Goal: Information Seeking & Learning: Learn about a topic

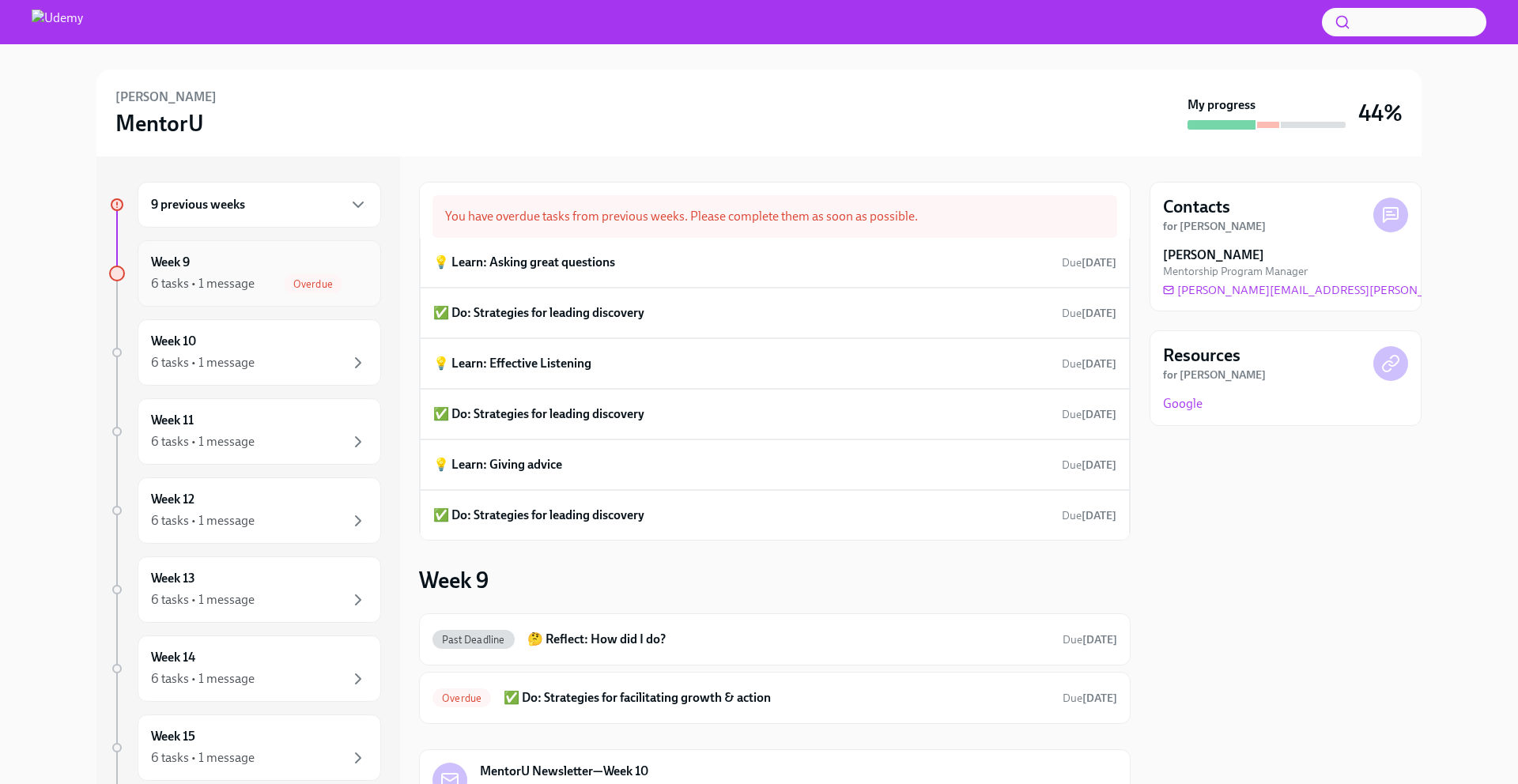
click at [307, 279] on span "Overdue" at bounding box center [313, 284] width 59 height 12
click at [642, 258] on div "💡 Learn: Asking great questions Due Aug 23rd" at bounding box center [775, 262] width 683 height 23
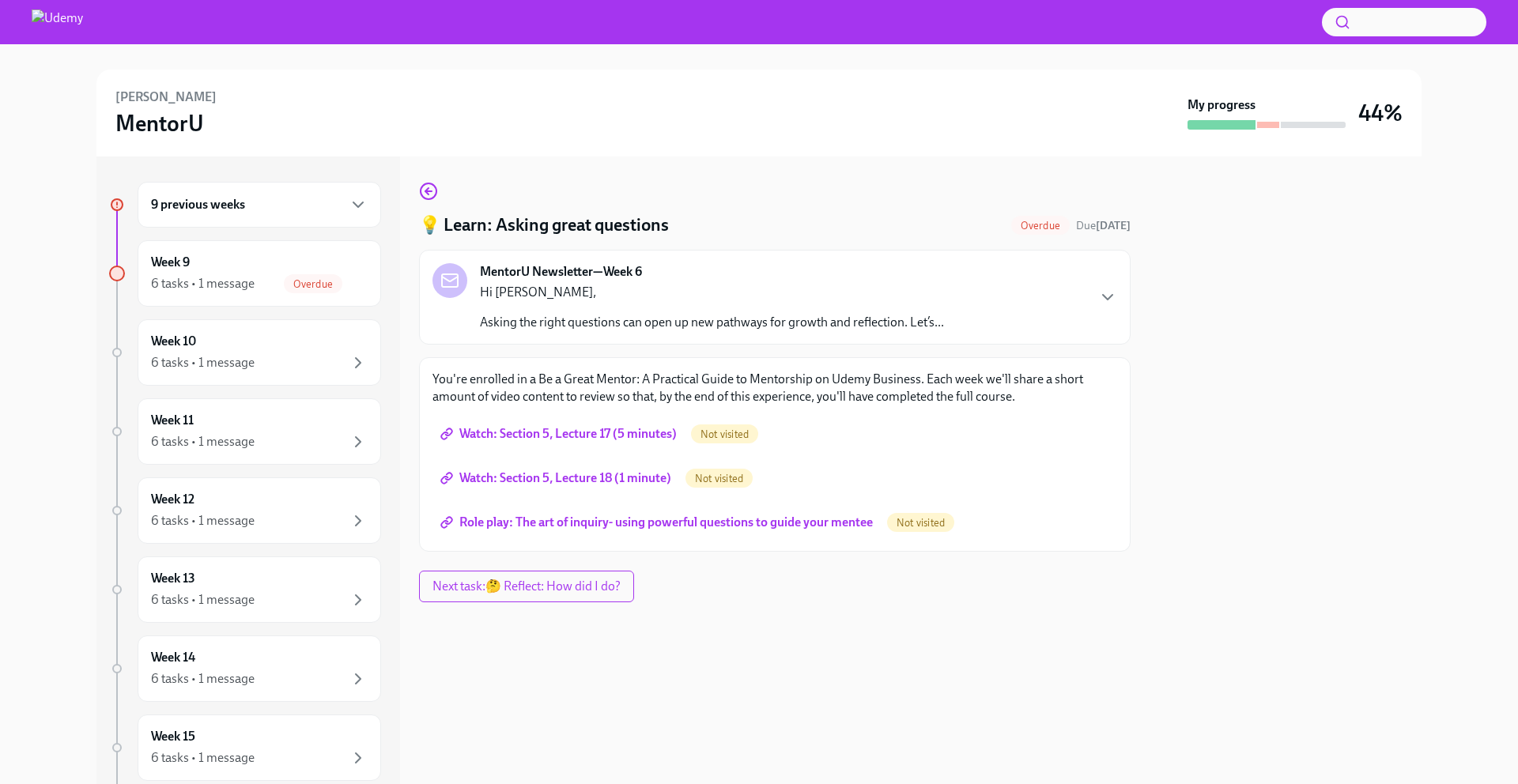
click at [658, 437] on span "Watch: Section 5, Lecture 17 (5 minutes)" at bounding box center [560, 434] width 233 height 16
click at [584, 483] on span "Watch: Section 5, Lecture 18 (1 minute)" at bounding box center [557, 478] width 227 height 16
click at [697, 530] on span "Role play: The art of inquiry- using powerful questions to guide your mentee" at bounding box center [658, 522] width 429 height 16
click at [720, 521] on span "Role play: The art of inquiry- using powerful questions to guide your mentee" at bounding box center [658, 522] width 429 height 16
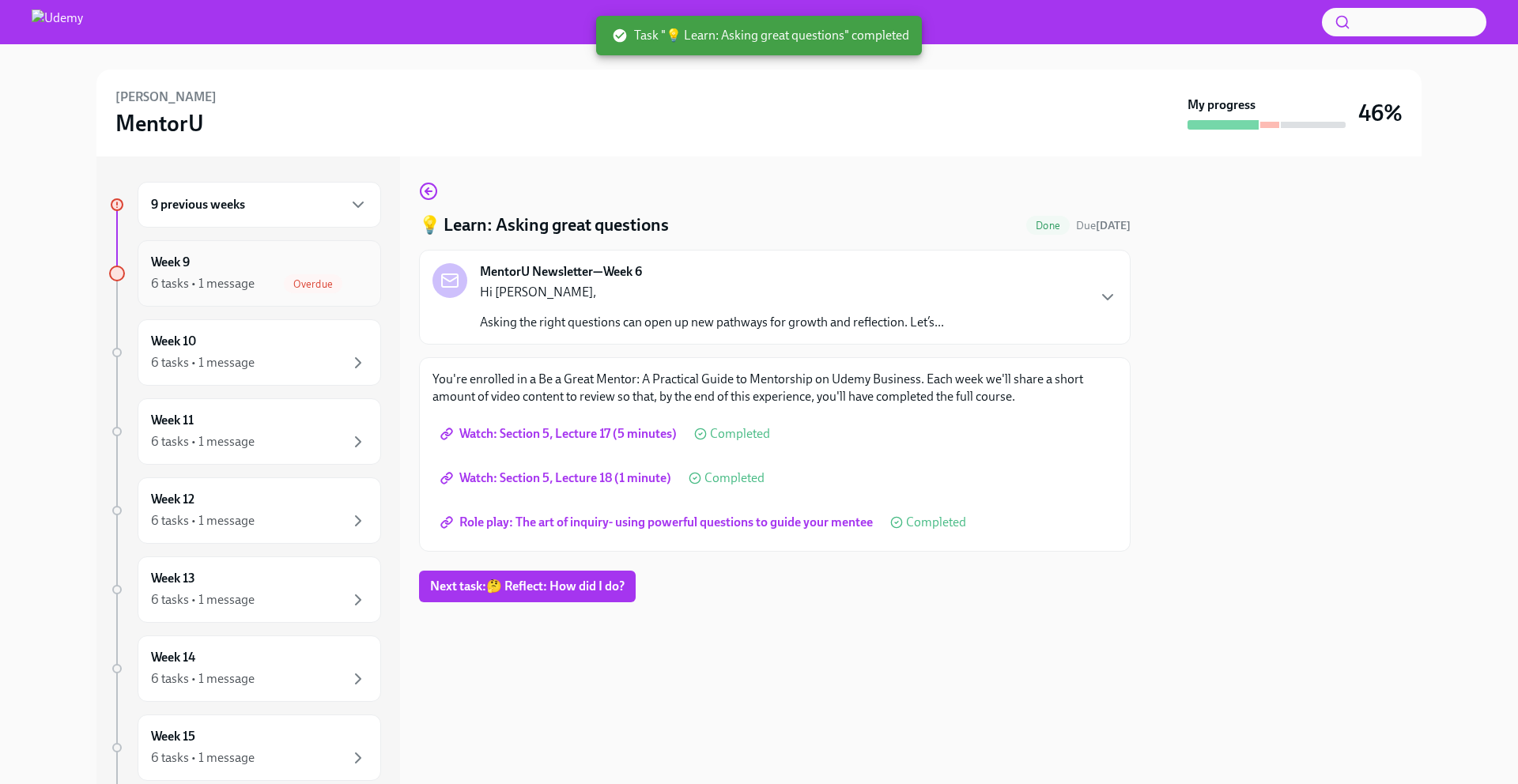
click at [256, 283] on div "6 tasks • 1 message Overdue" at bounding box center [259, 284] width 217 height 19
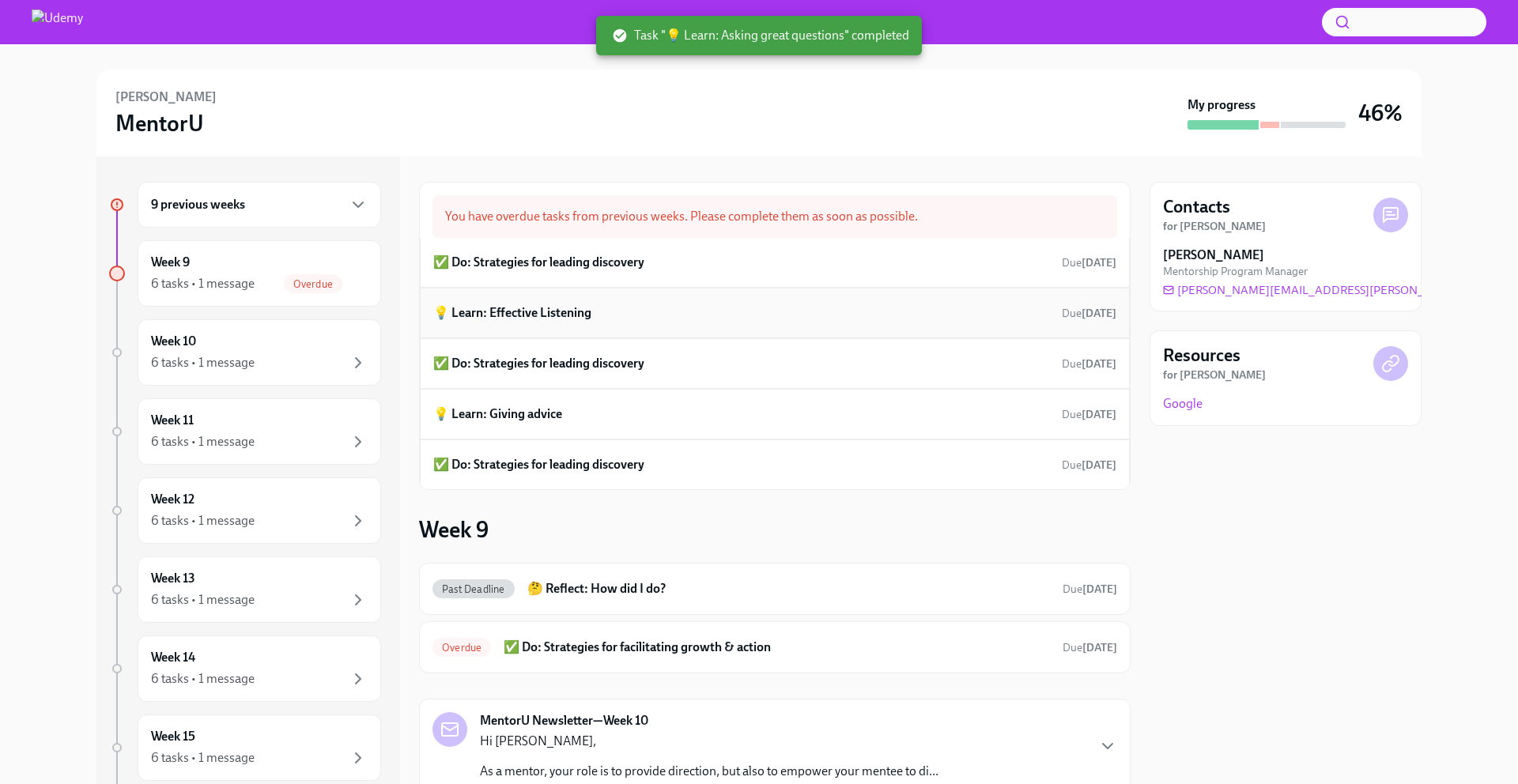
scroll to position [10, 0]
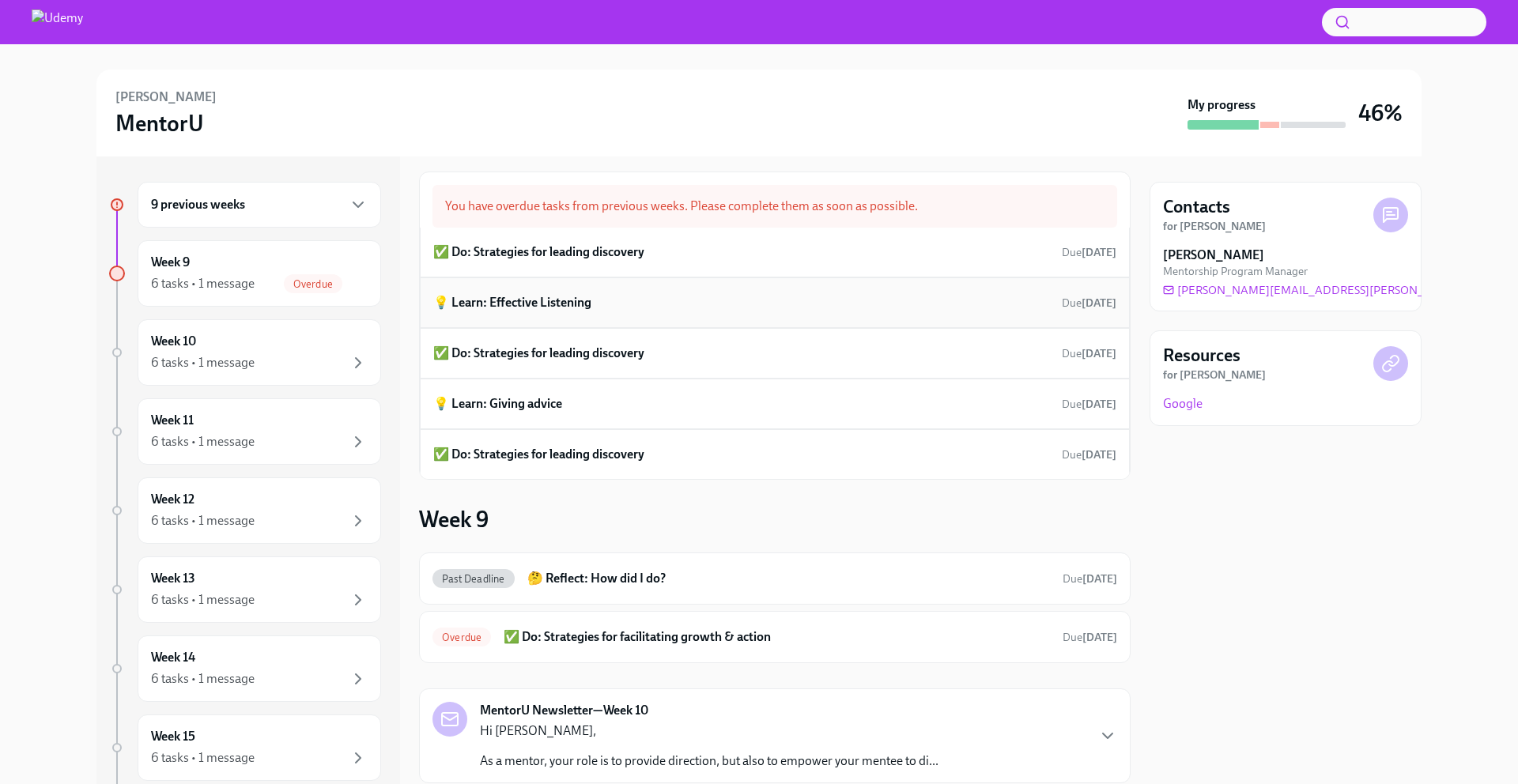
click at [601, 294] on div "💡 Learn: Effective Listening Due Aug 30th" at bounding box center [775, 302] width 683 height 23
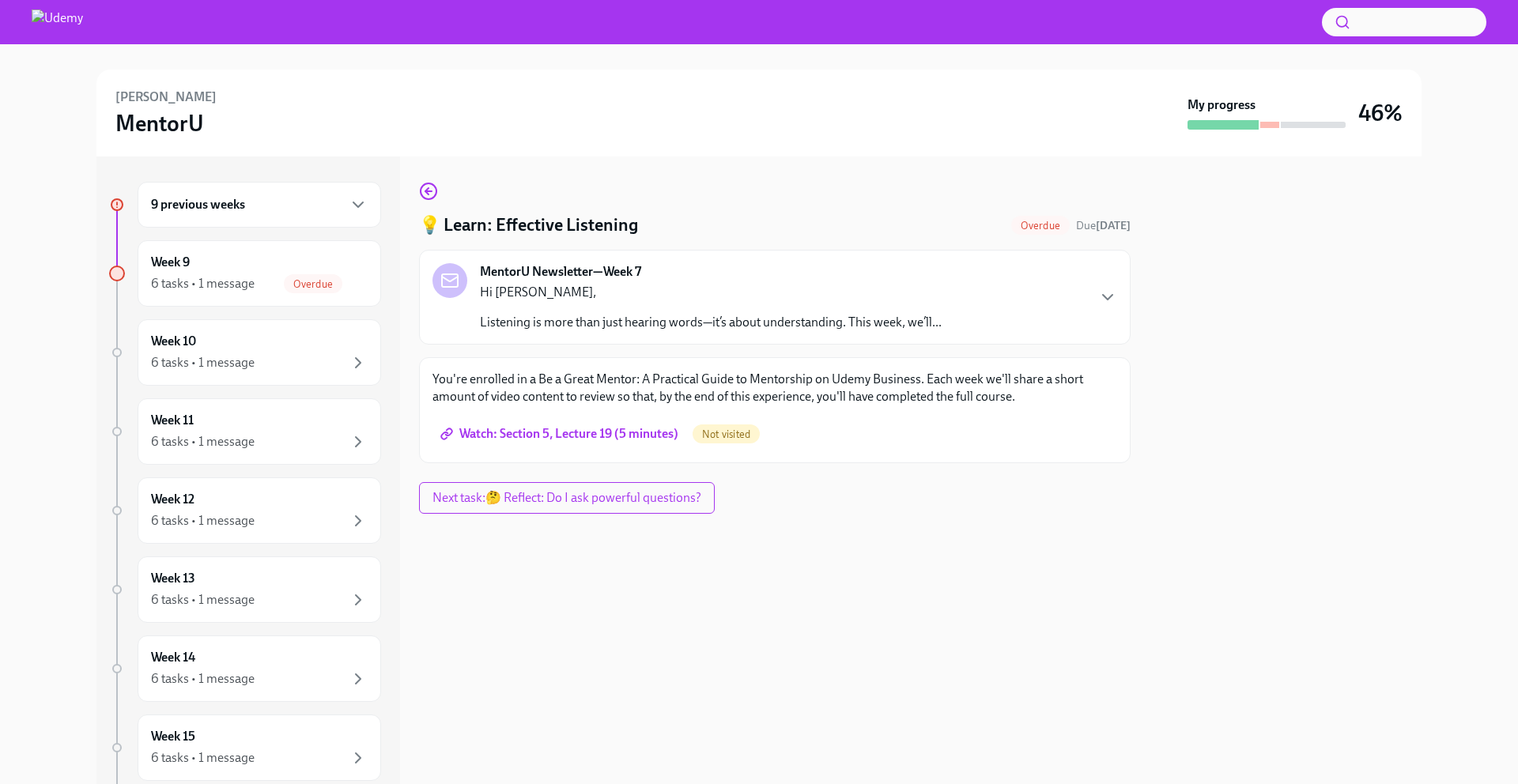
click at [622, 430] on span "Watch: Section 5, Lecture 19 (5 minutes)" at bounding box center [561, 434] width 235 height 16
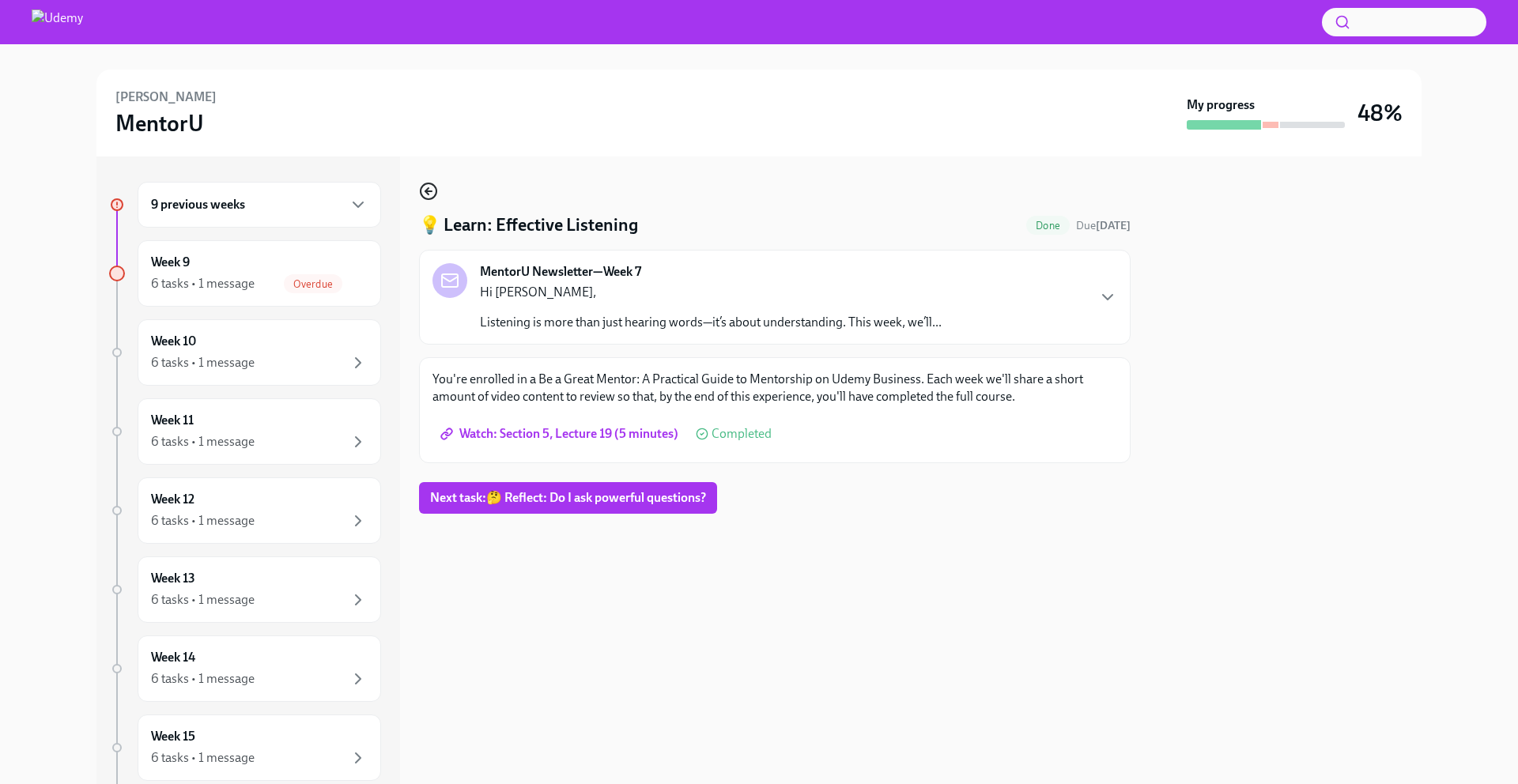
click at [428, 196] on icon "button" at bounding box center [429, 191] width 19 height 19
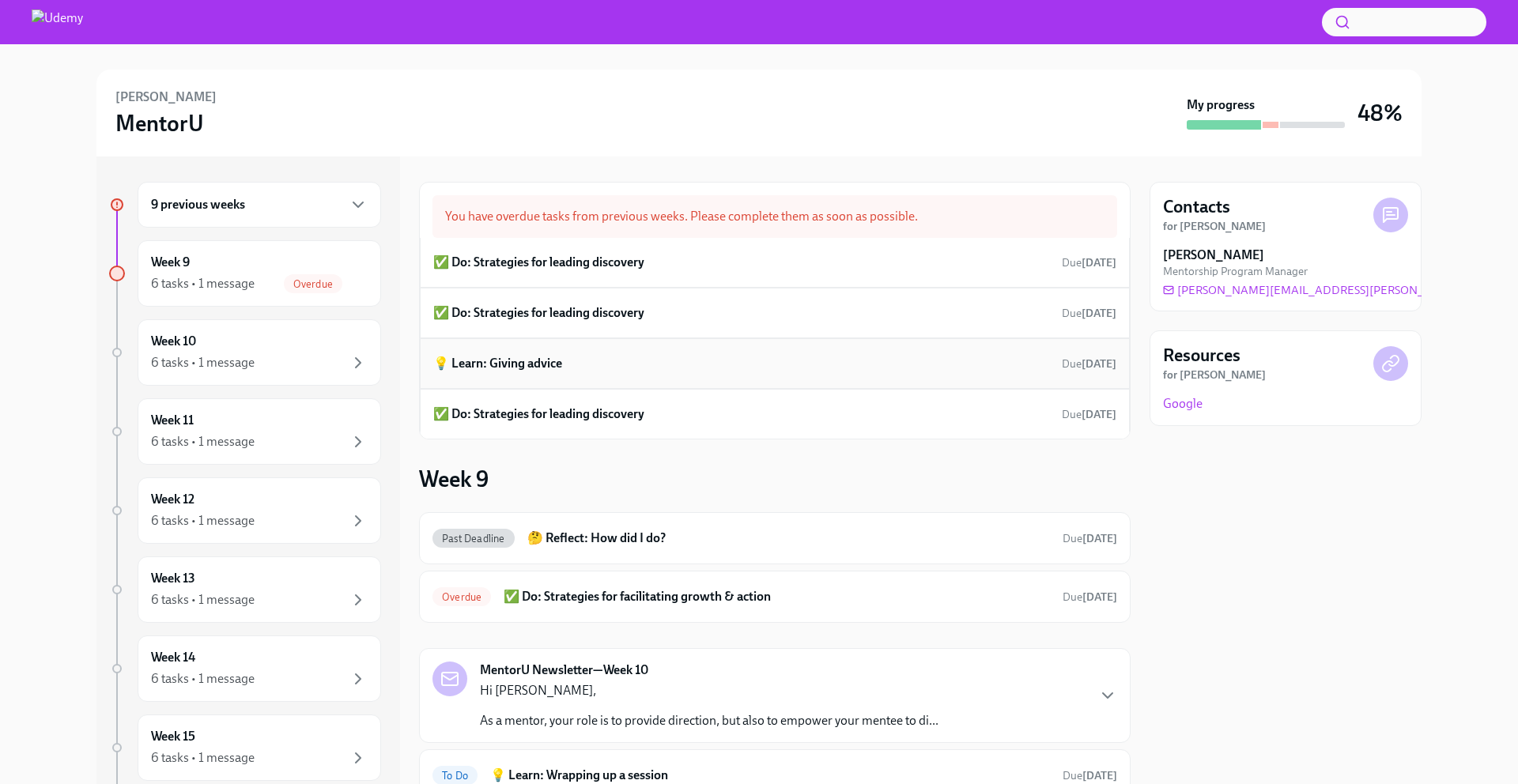
click at [590, 364] on div "💡 Learn: Giving advice Due 9 days ago" at bounding box center [775, 363] width 683 height 23
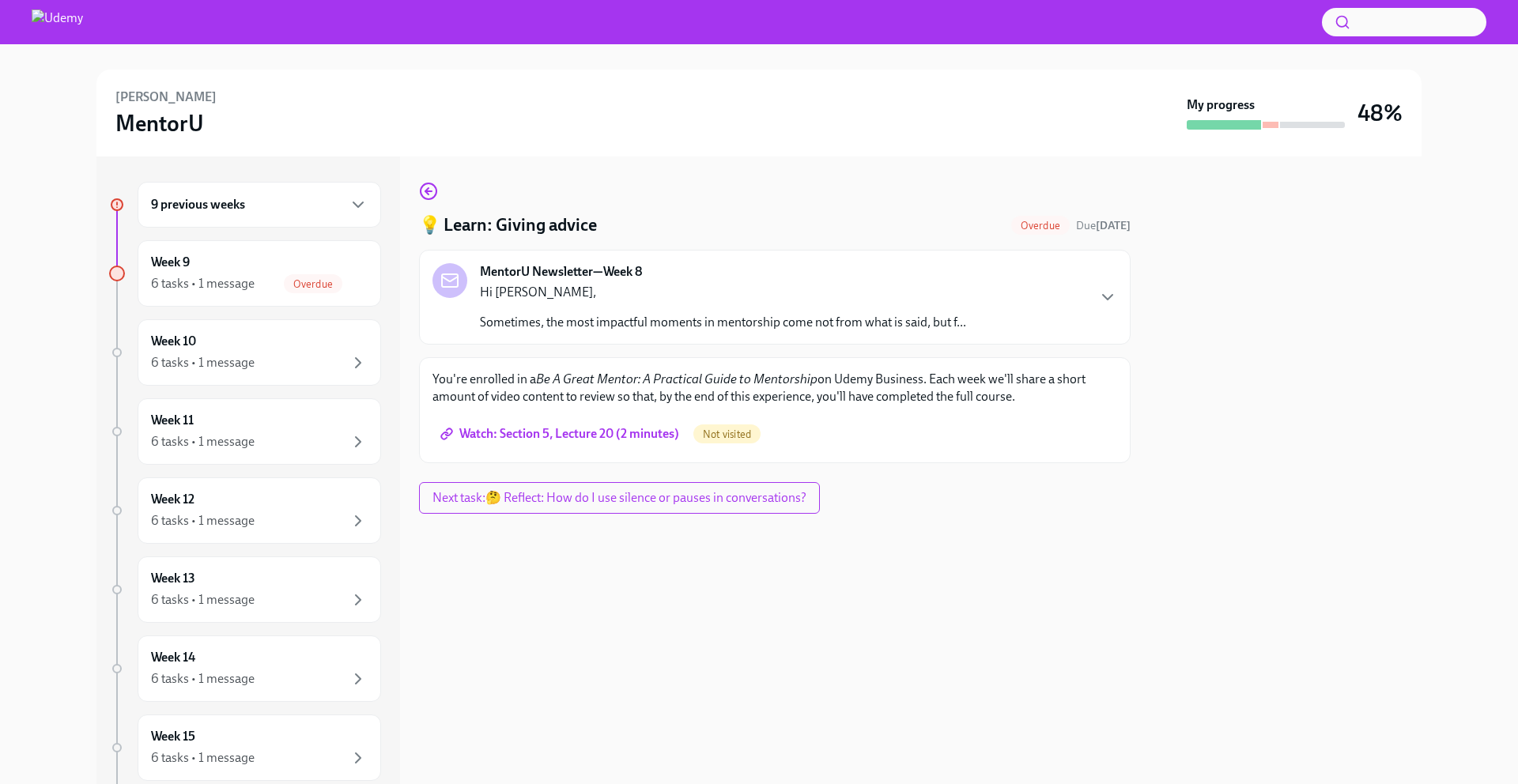
click at [573, 432] on span "Watch: Section 5, Lecture 20 (2 minutes)" at bounding box center [561, 434] width 235 height 16
click at [330, 222] on div "9 previous weeks" at bounding box center [259, 204] width 244 height 46
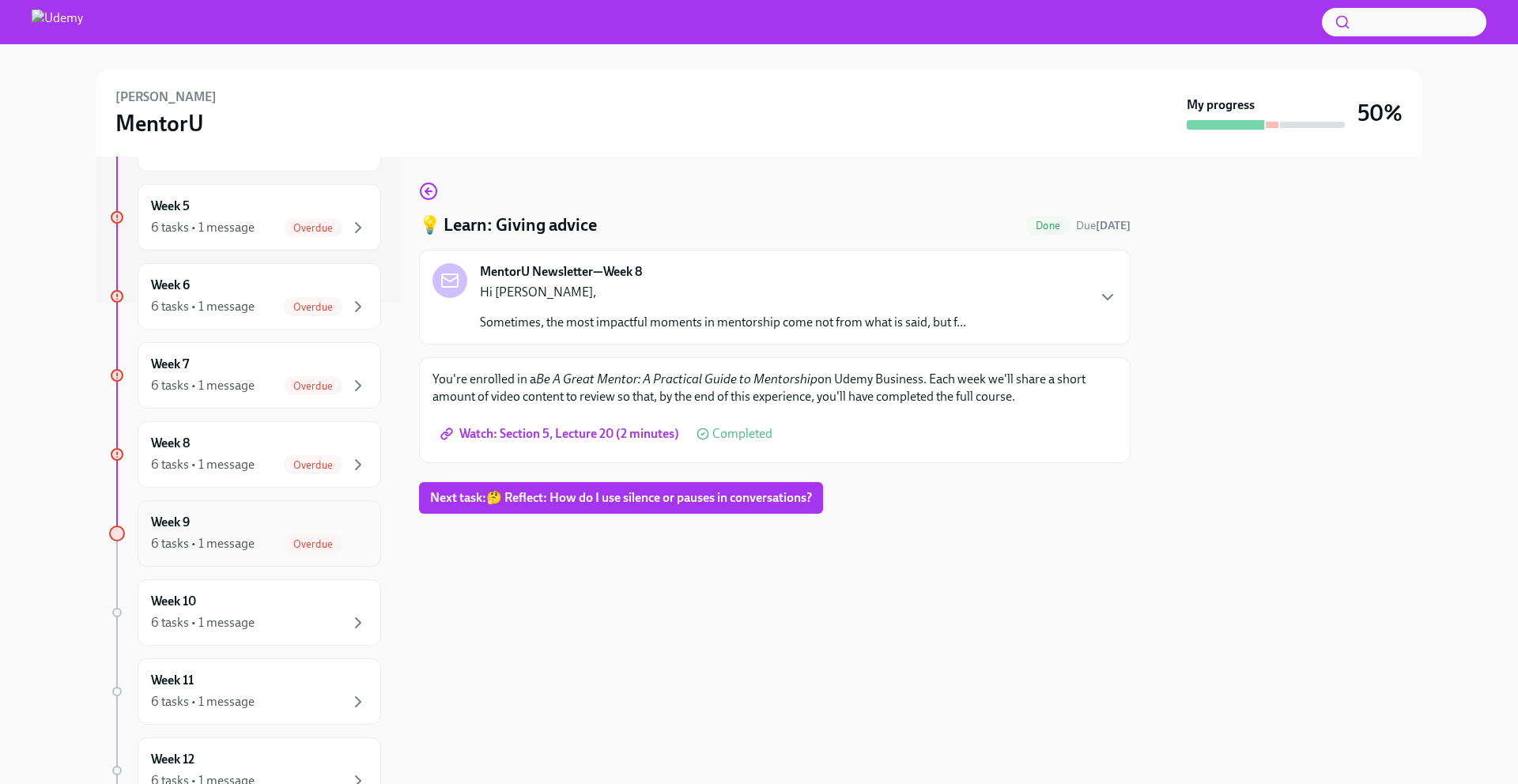
scroll to position [425, 0]
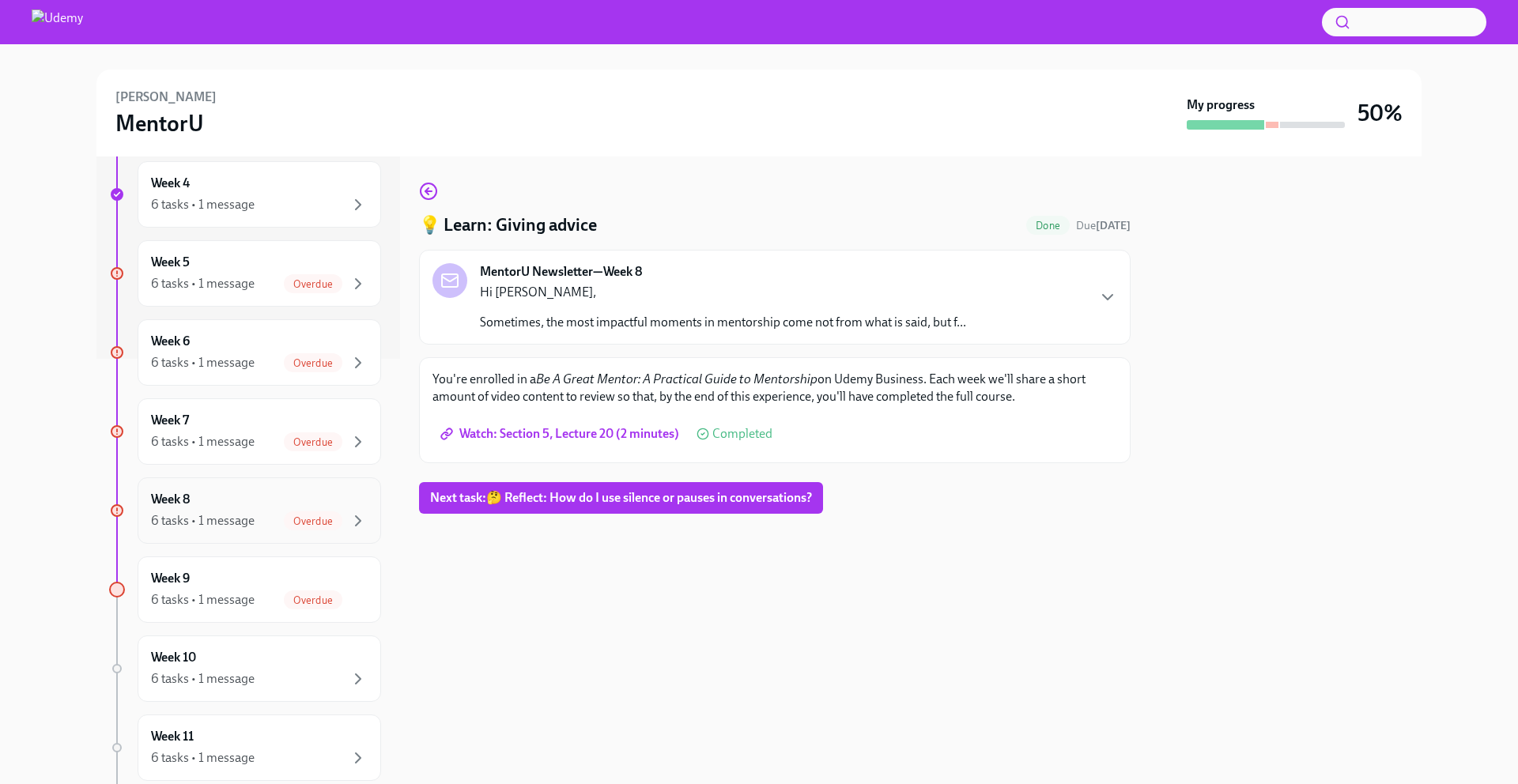
click at [253, 500] on div "Week 8 6 tasks • 1 message Overdue" at bounding box center [259, 511] width 217 height 40
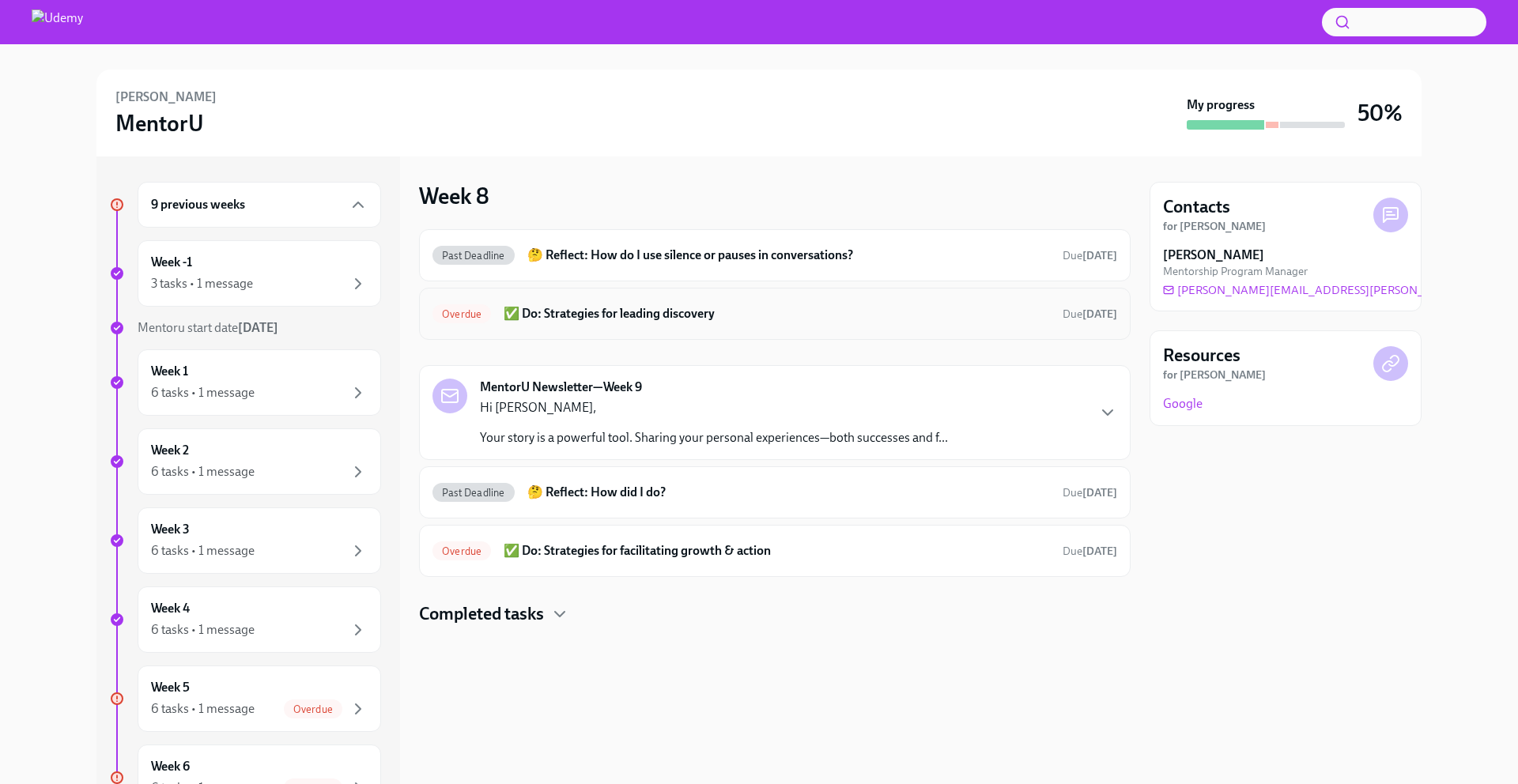
click at [1035, 297] on div "Overdue ✅ Do: Strategies for leading discovery Due 9 days ago" at bounding box center [775, 314] width 711 height 52
click at [650, 316] on h6 "✅ Do: Strategies for leading discovery" at bounding box center [776, 314] width 546 height 17
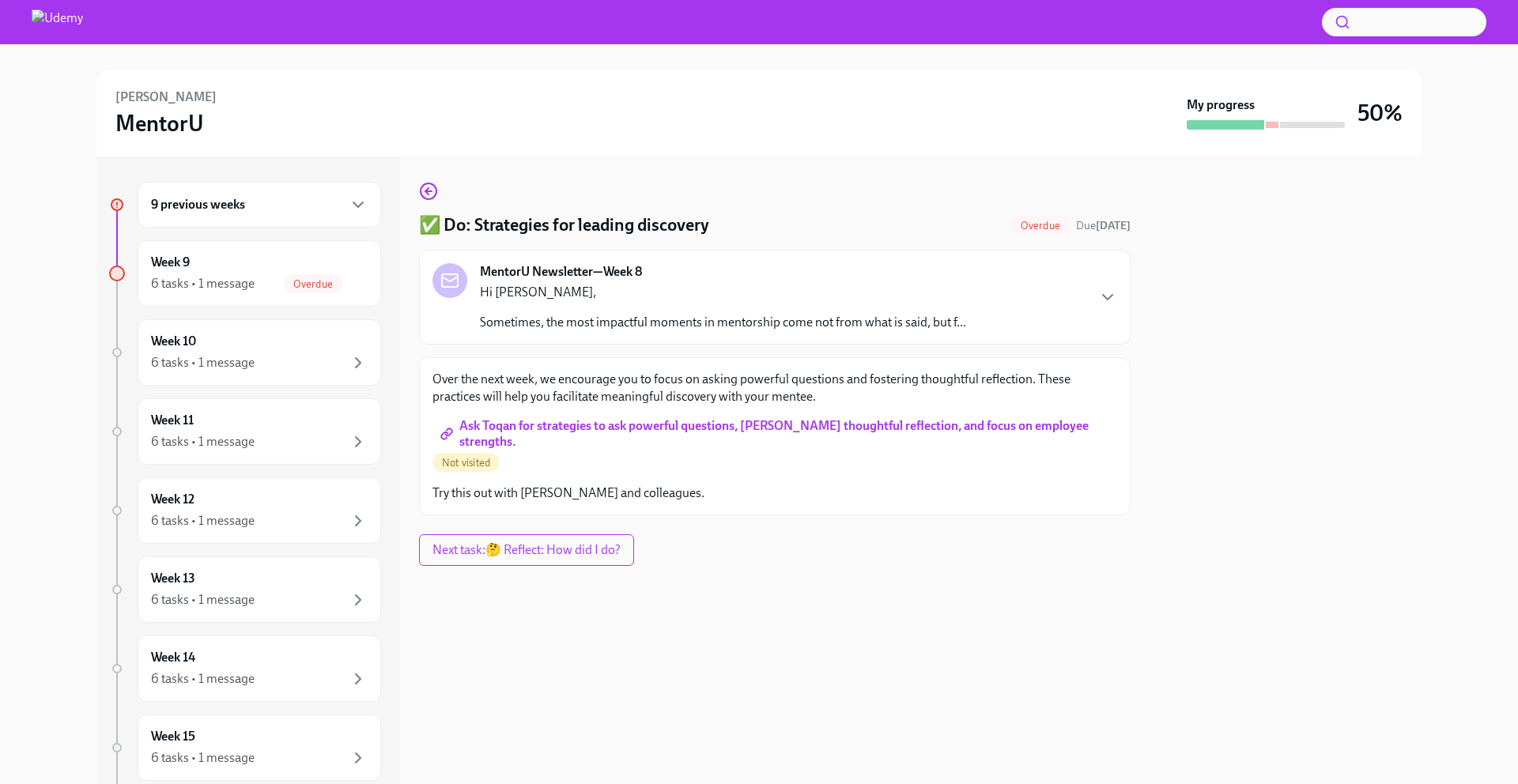
click at [660, 437] on span "Ask Toqan for strategies to ask powerful questions, [PERSON_NAME] thoughtful re…" at bounding box center [775, 434] width 662 height 16
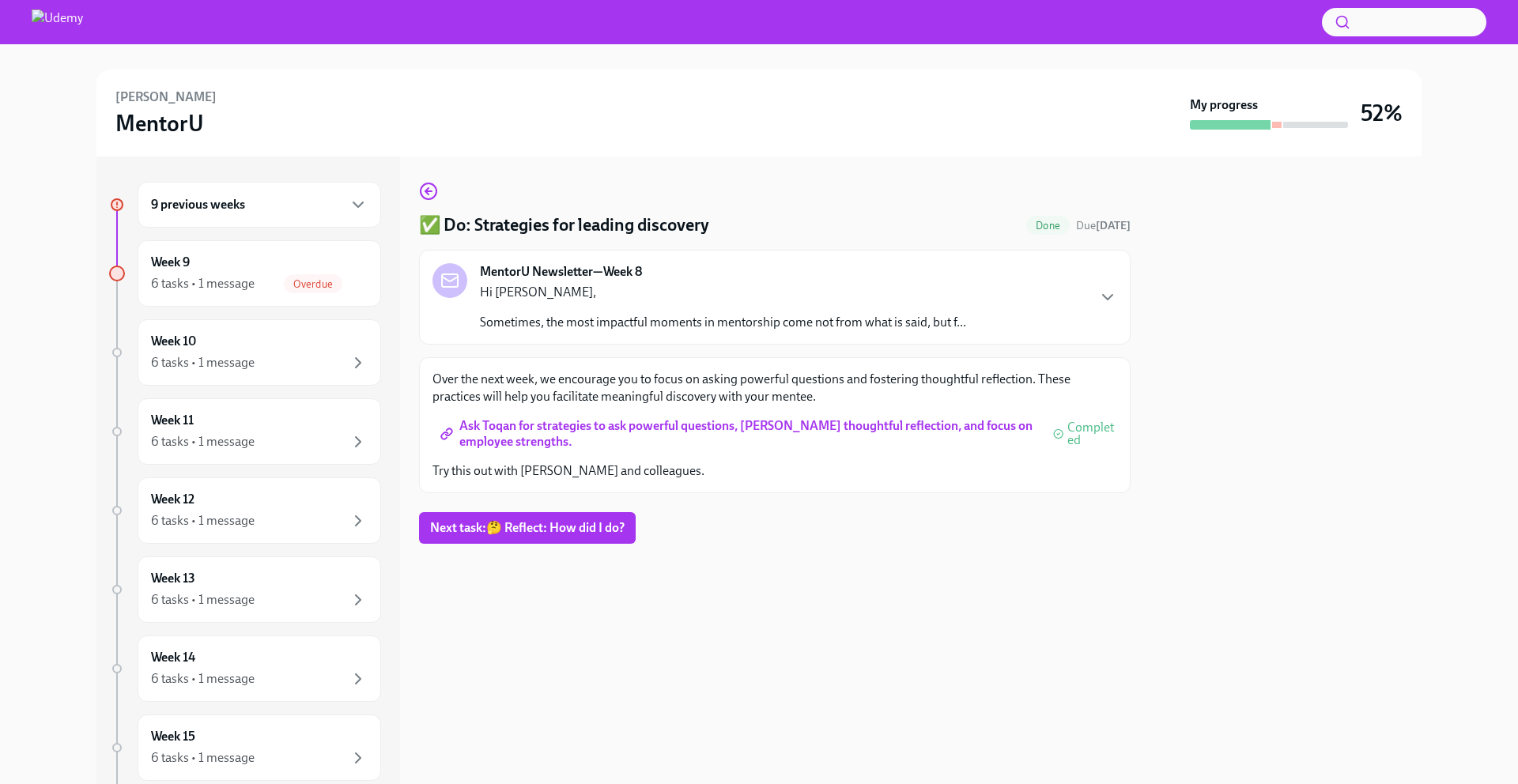
click at [679, 104] on div "Mehmet Rüçhan Yavuzdemir MentorU" at bounding box center [648, 112] width 1068 height 49
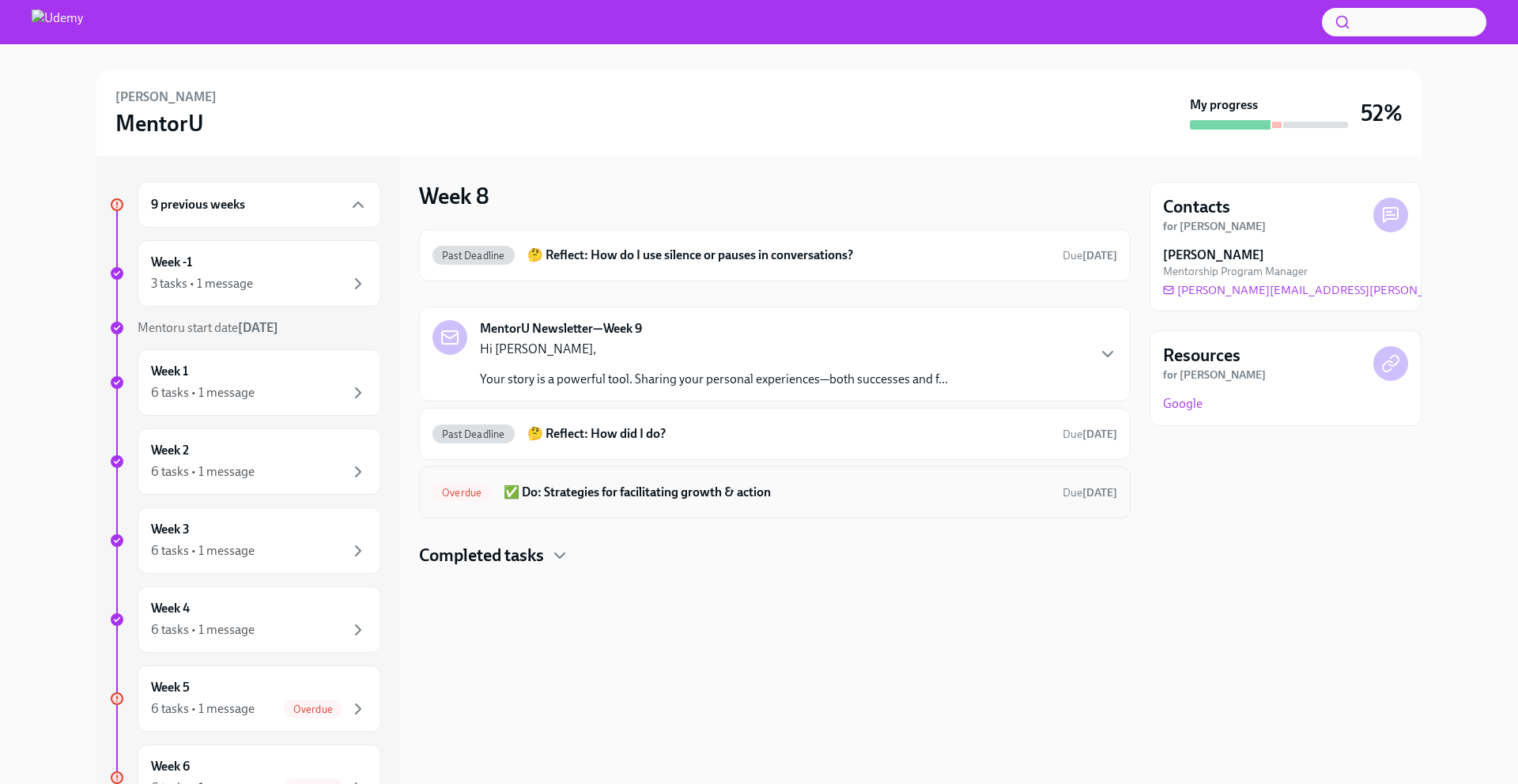
click at [701, 493] on h6 "✅ Do: Strategies for facilitating growth & action" at bounding box center [776, 493] width 546 height 17
click at [501, 560] on h4 "Completed tasks" at bounding box center [482, 555] width 124 height 23
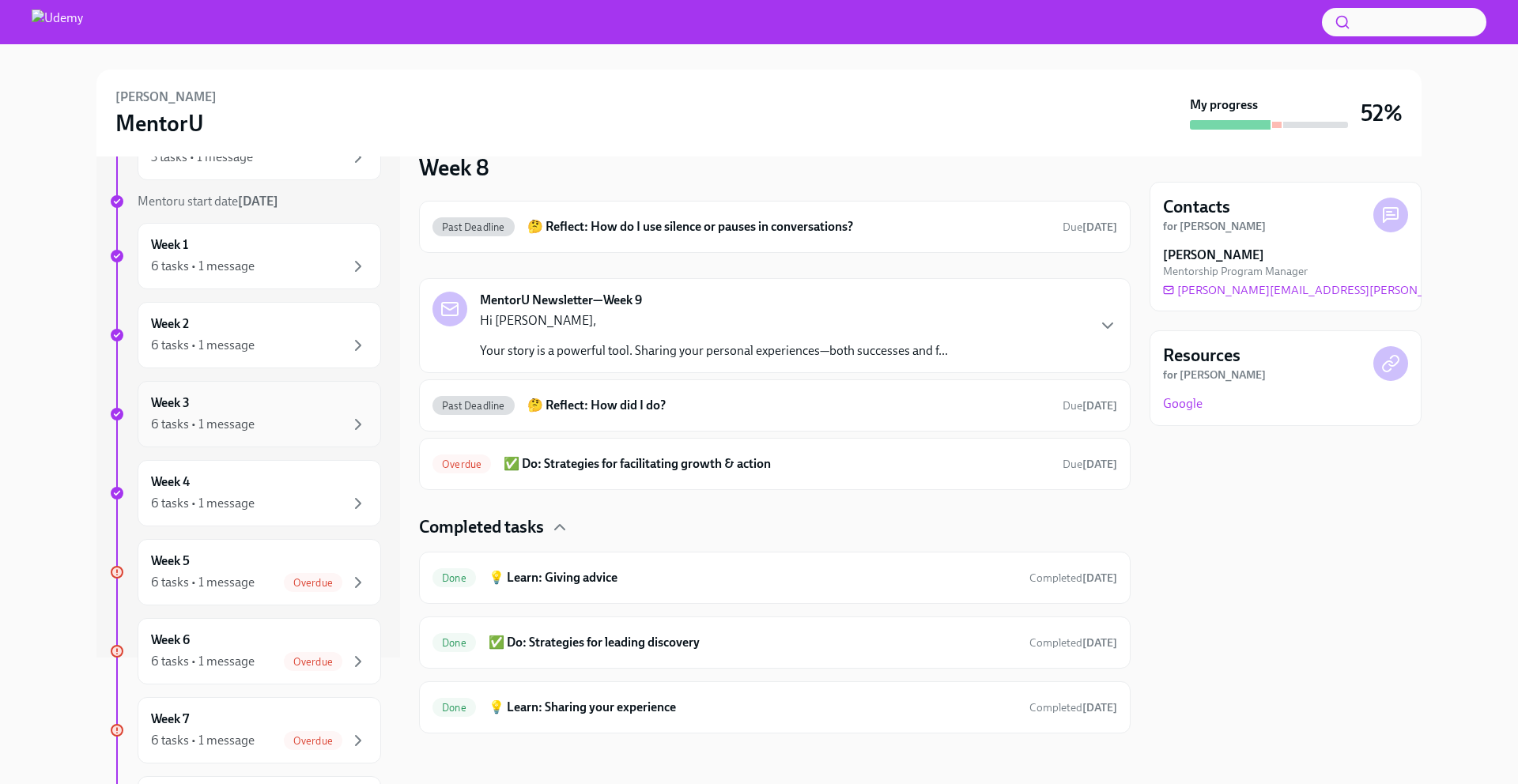
scroll to position [415, 0]
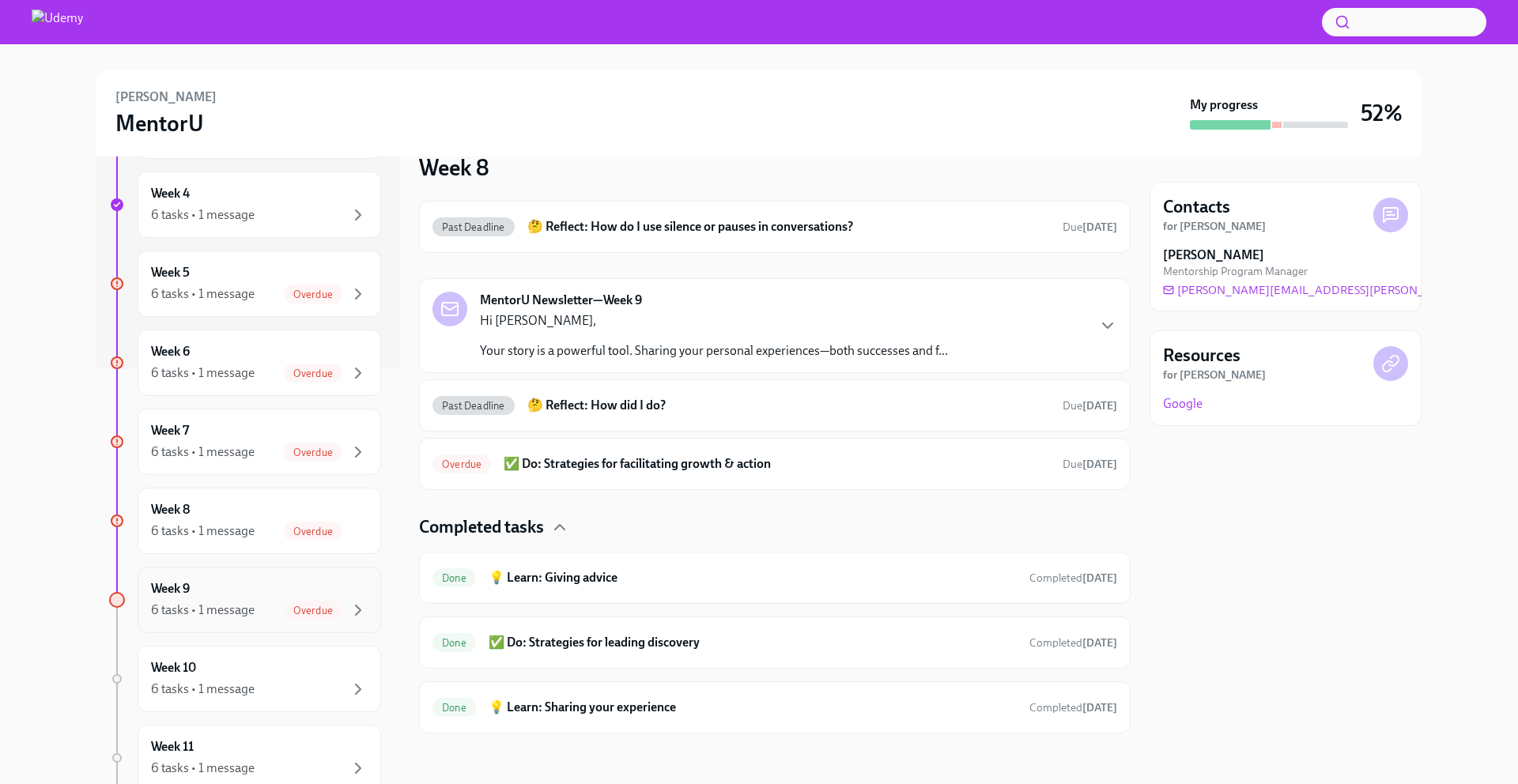
click at [240, 588] on div "Week 9 6 tasks • 1 message Overdue" at bounding box center [259, 600] width 217 height 40
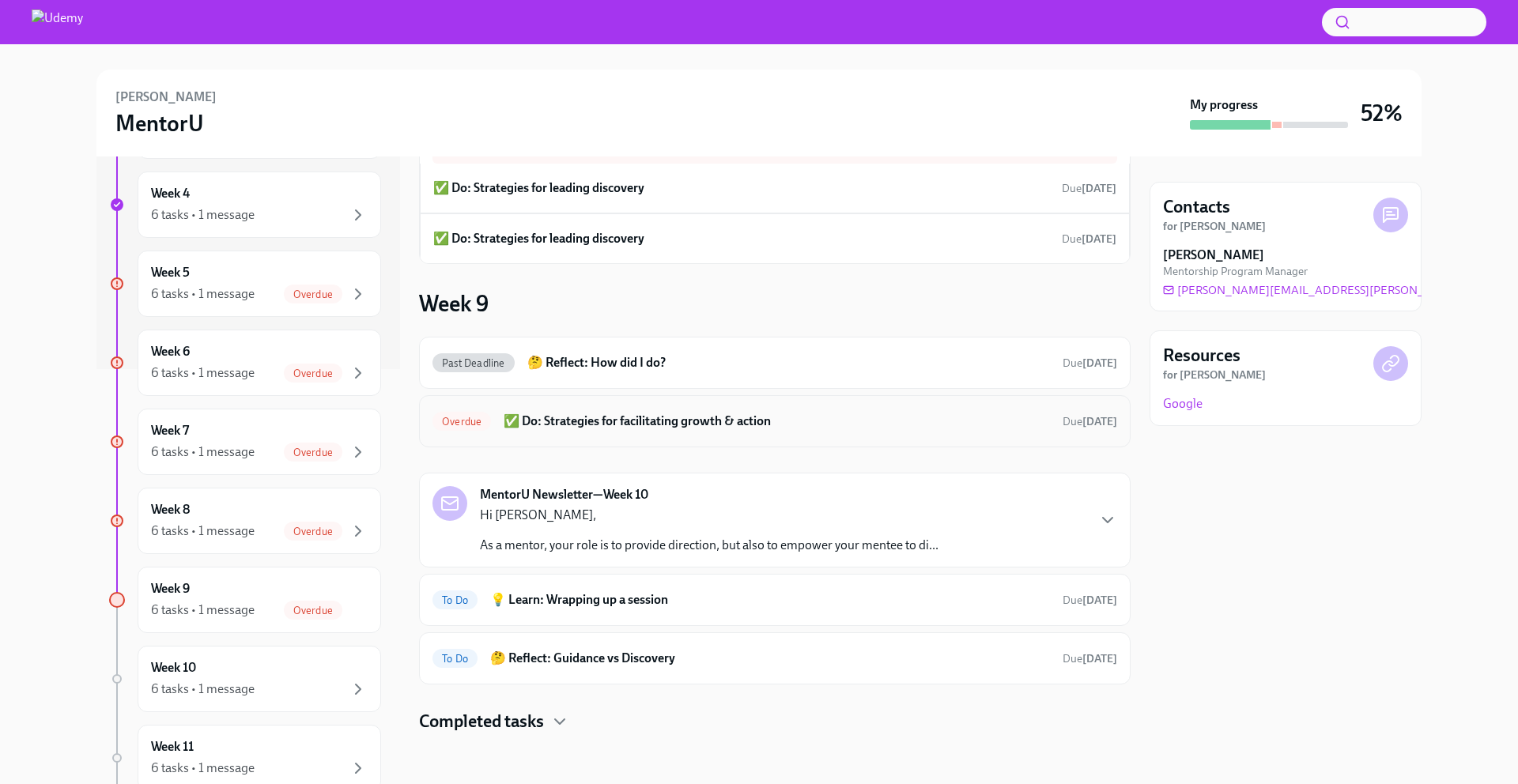
click at [769, 431] on div "Overdue ✅ Do: Strategies for facilitating growth & action Due [DATE]" at bounding box center [775, 421] width 685 height 25
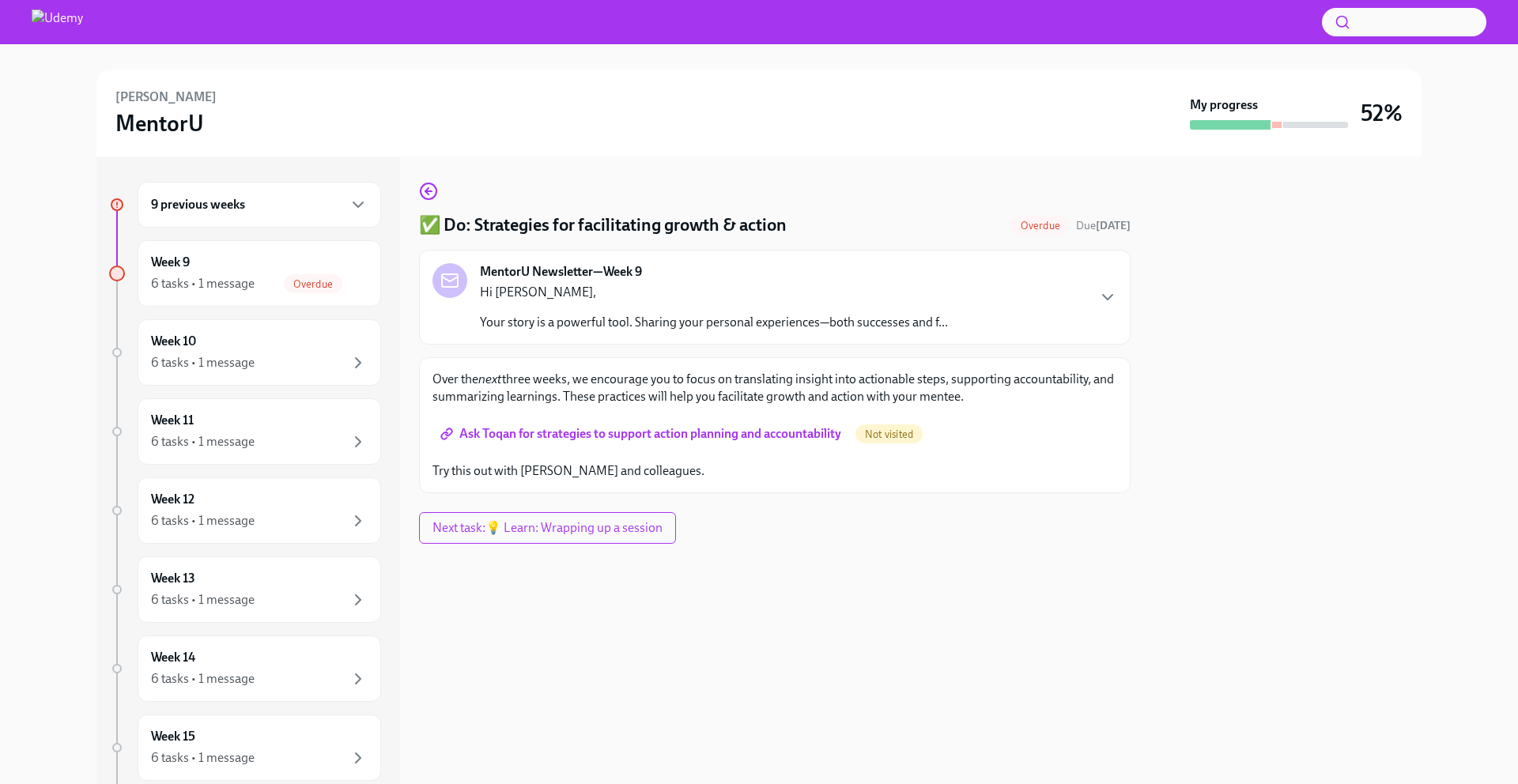
click at [641, 437] on span "Ask Toqan for strategies to support action planning and accountability" at bounding box center [642, 434] width 398 height 16
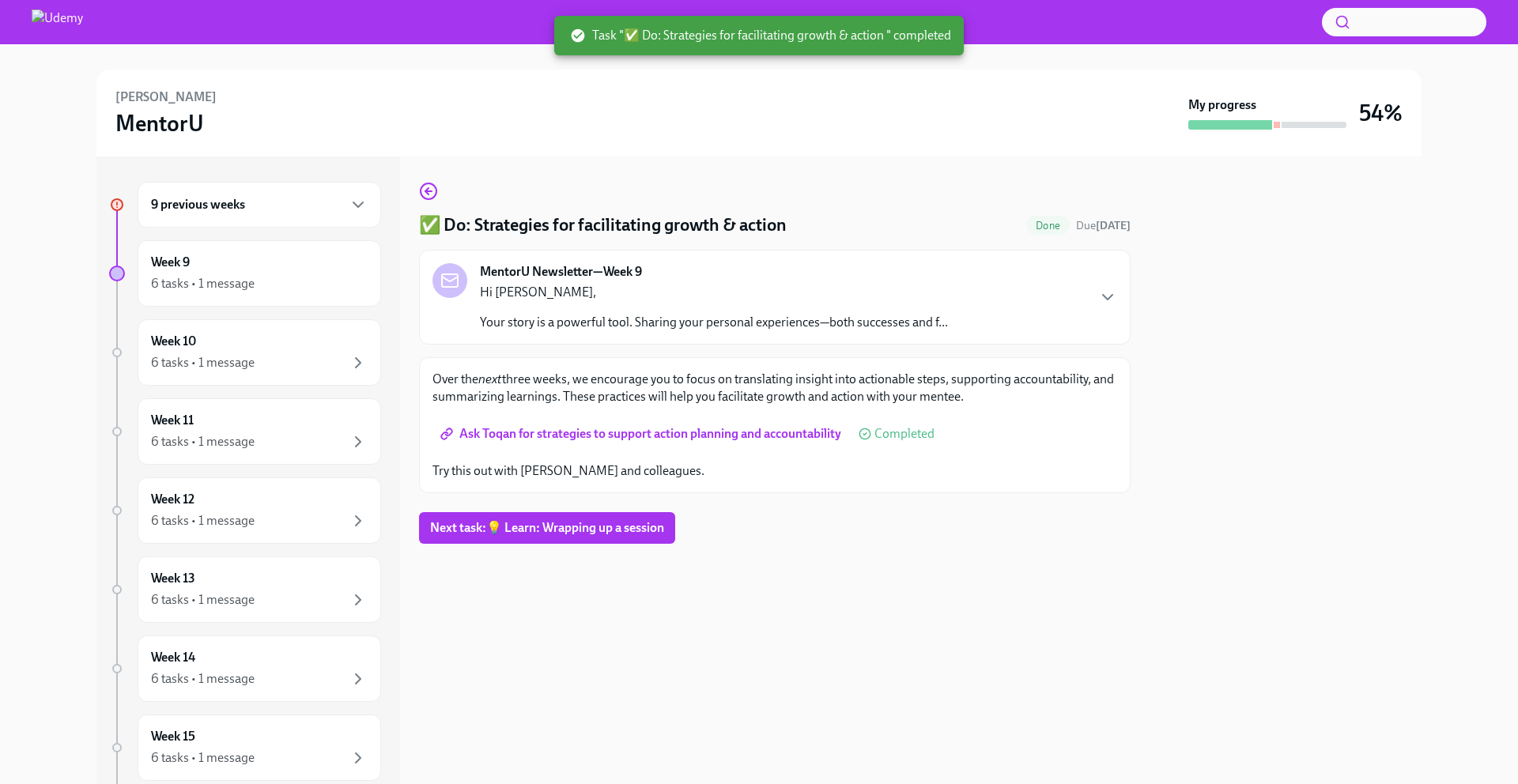
click at [271, 210] on div "9 previous weeks" at bounding box center [259, 205] width 217 height 19
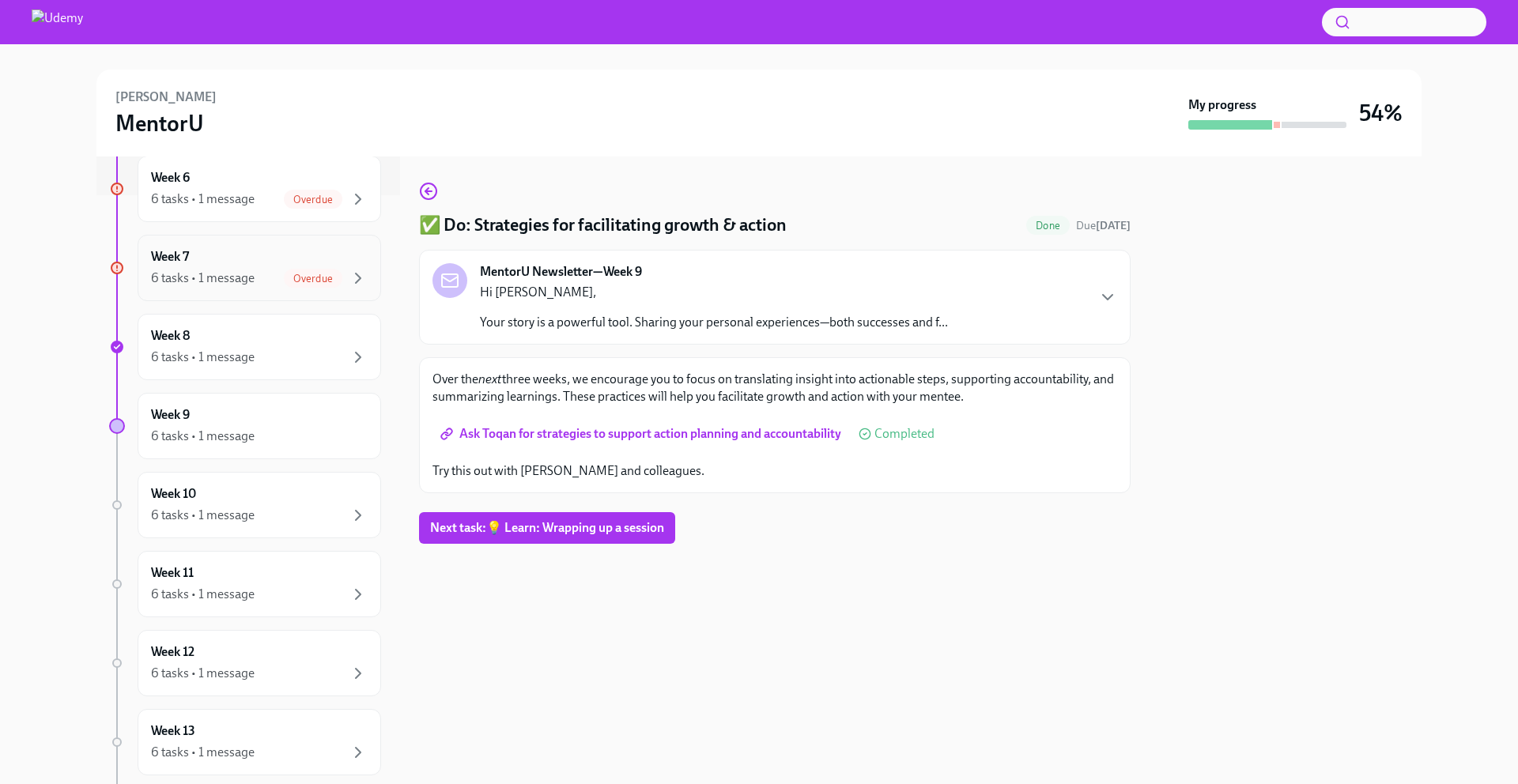
scroll to position [539, 0]
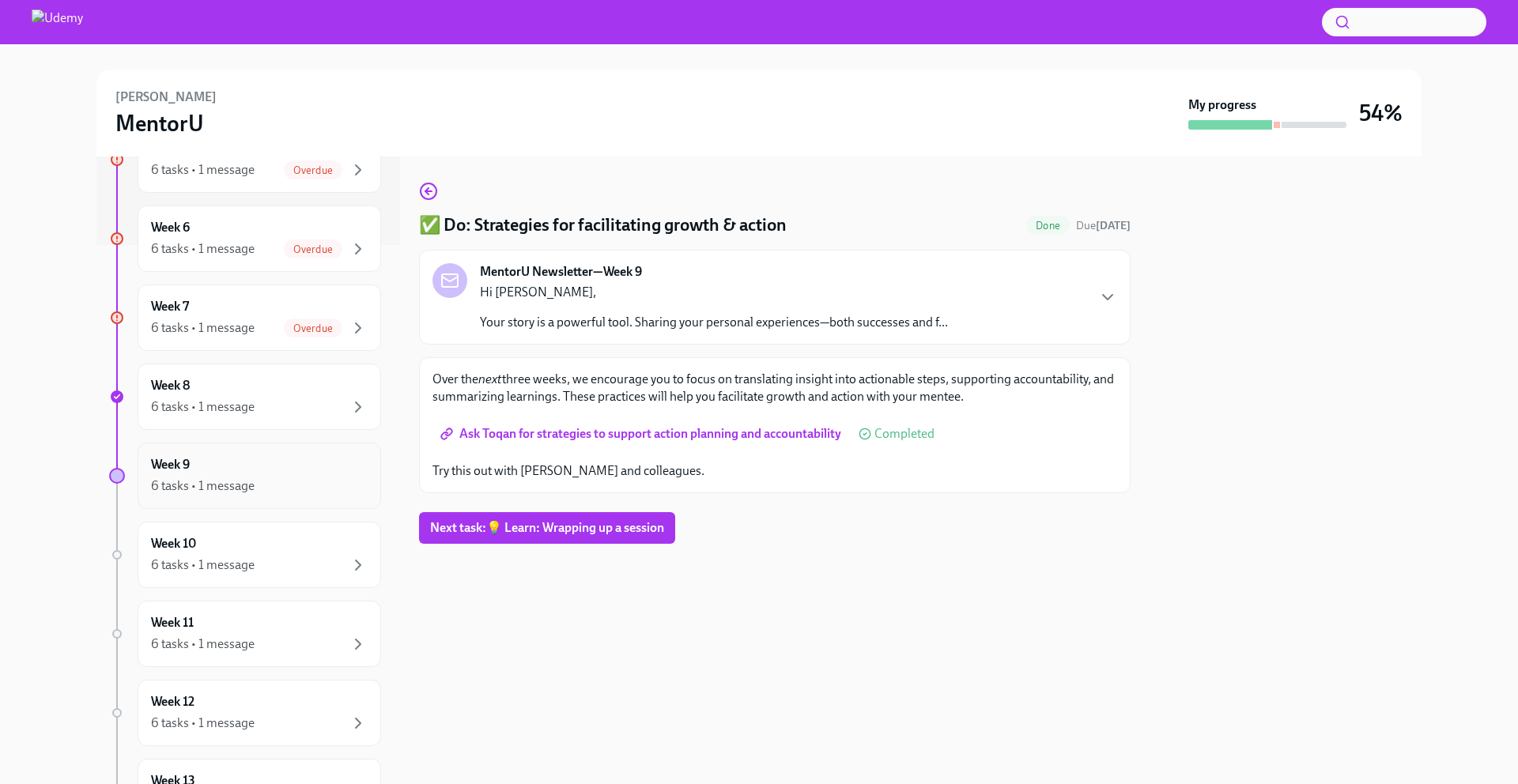
click at [267, 482] on div "6 tasks • 1 message" at bounding box center [259, 486] width 217 height 19
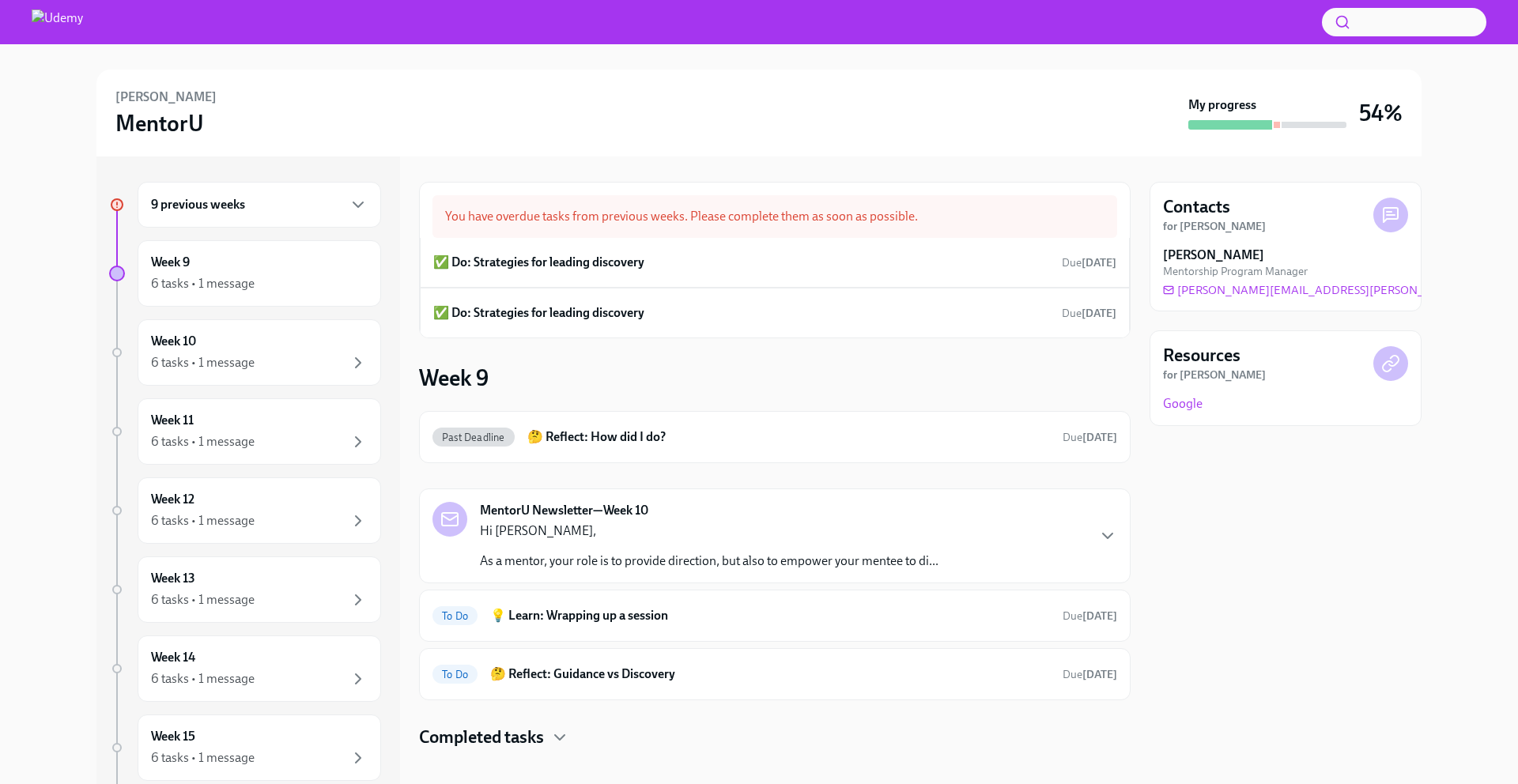
scroll to position [16, 0]
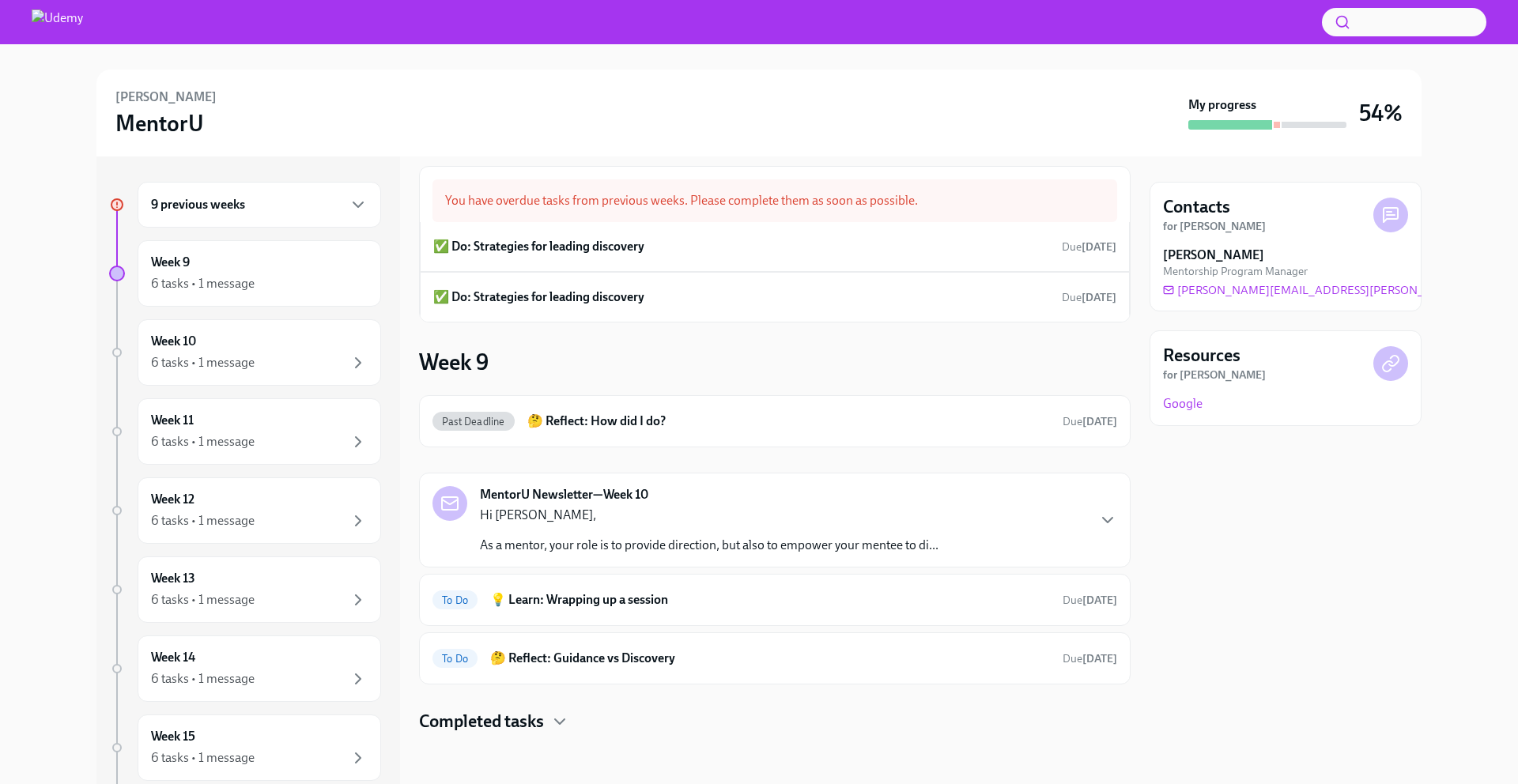
click at [310, 212] on div "9 previous weeks" at bounding box center [259, 205] width 217 height 19
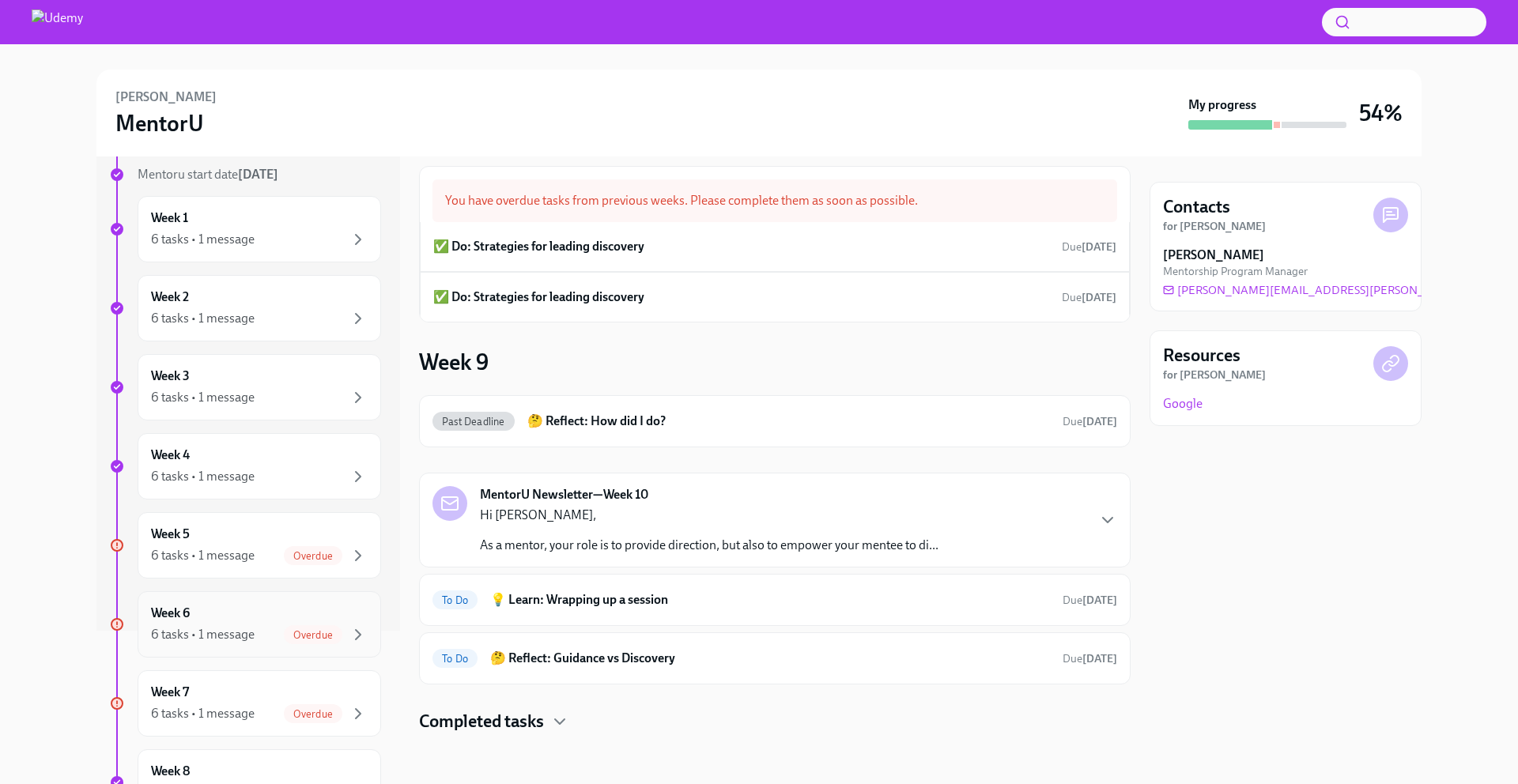
scroll to position [330, 0]
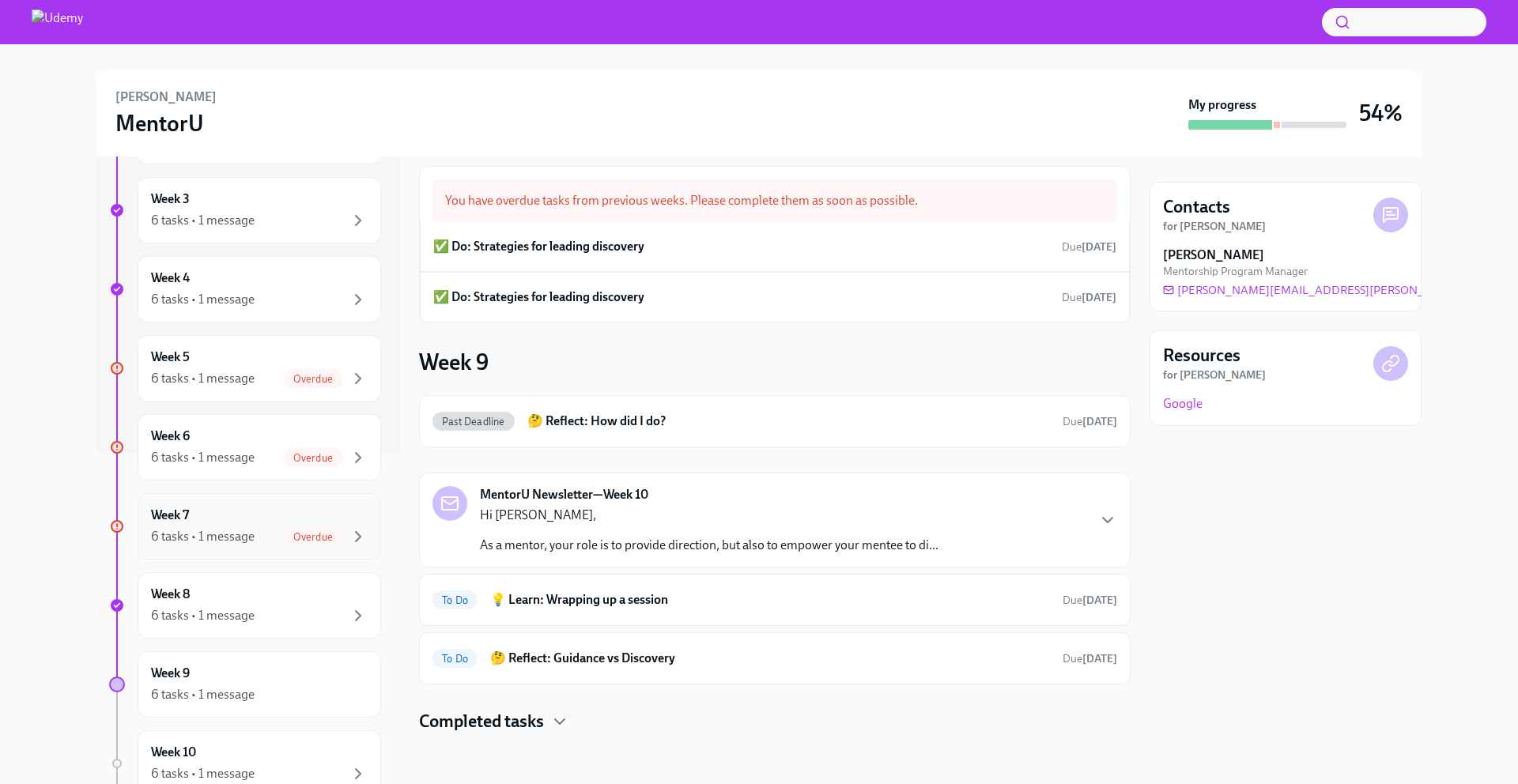
click at [268, 524] on div "Week 7 6 tasks • 1 message Overdue" at bounding box center [259, 526] width 217 height 40
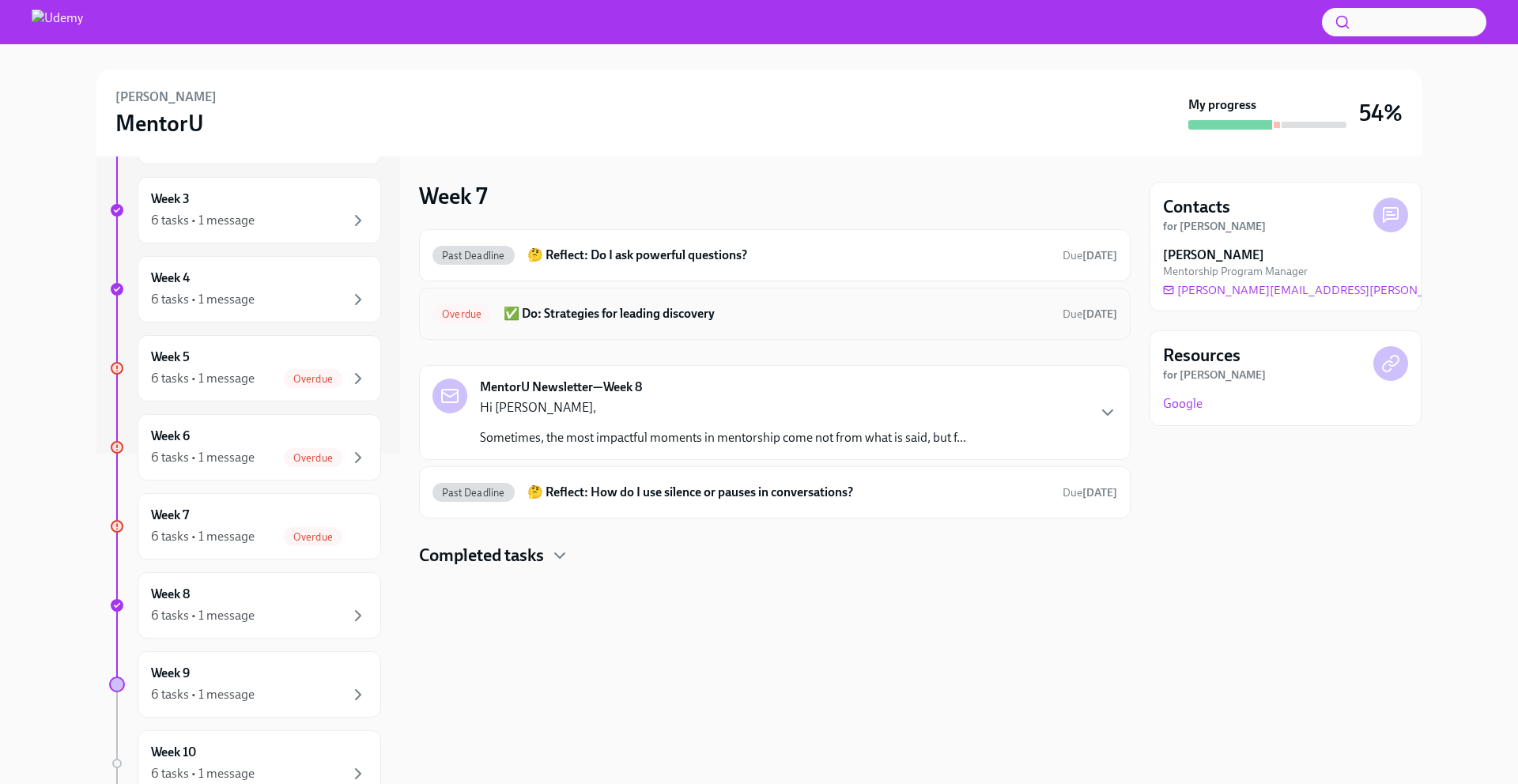
click at [809, 319] on h6 "✅ Do: Strategies for leading discovery" at bounding box center [776, 314] width 546 height 17
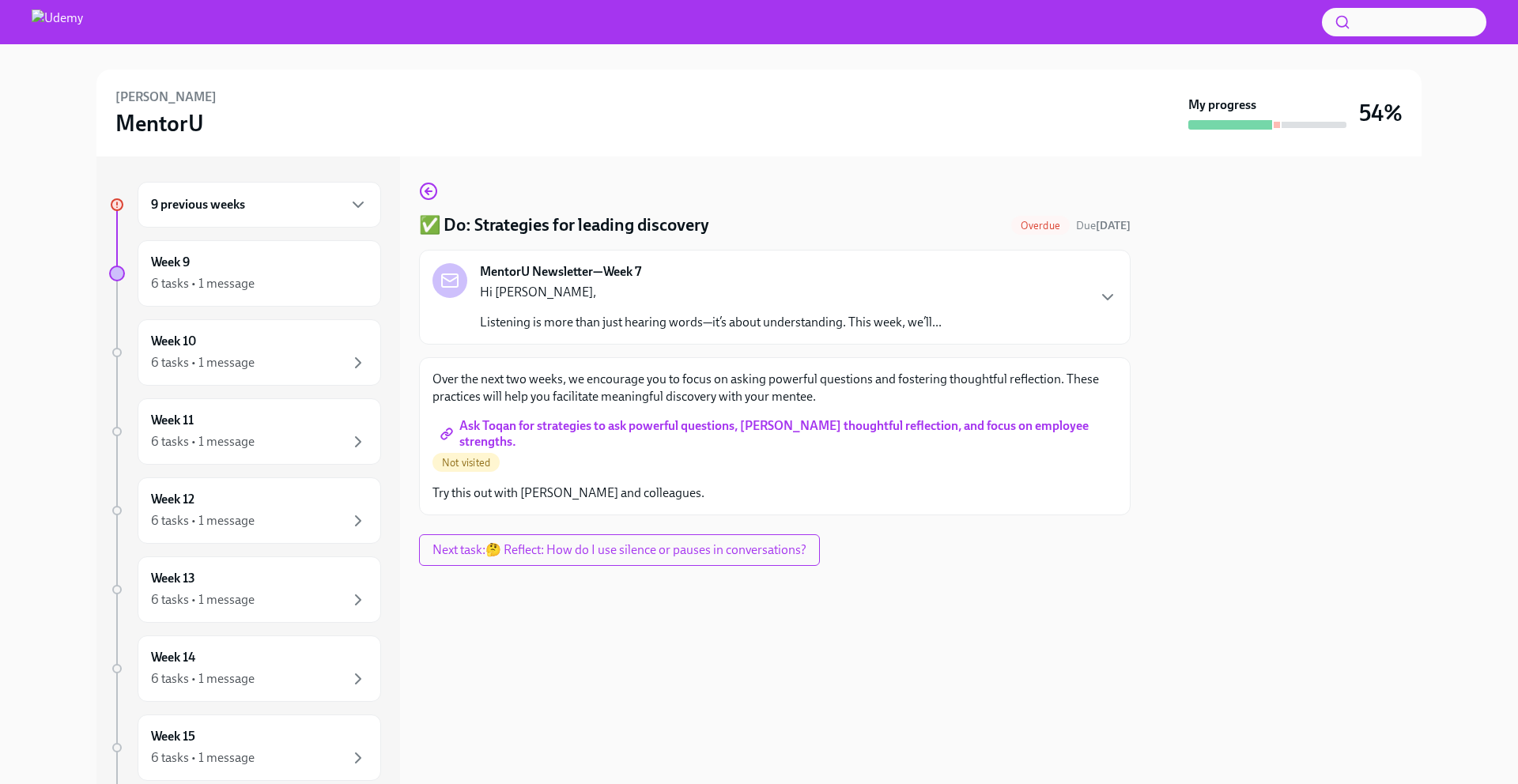
click at [697, 438] on span "Ask Toqan for strategies to ask powerful questions, [PERSON_NAME] thoughtful re…" at bounding box center [775, 434] width 662 height 16
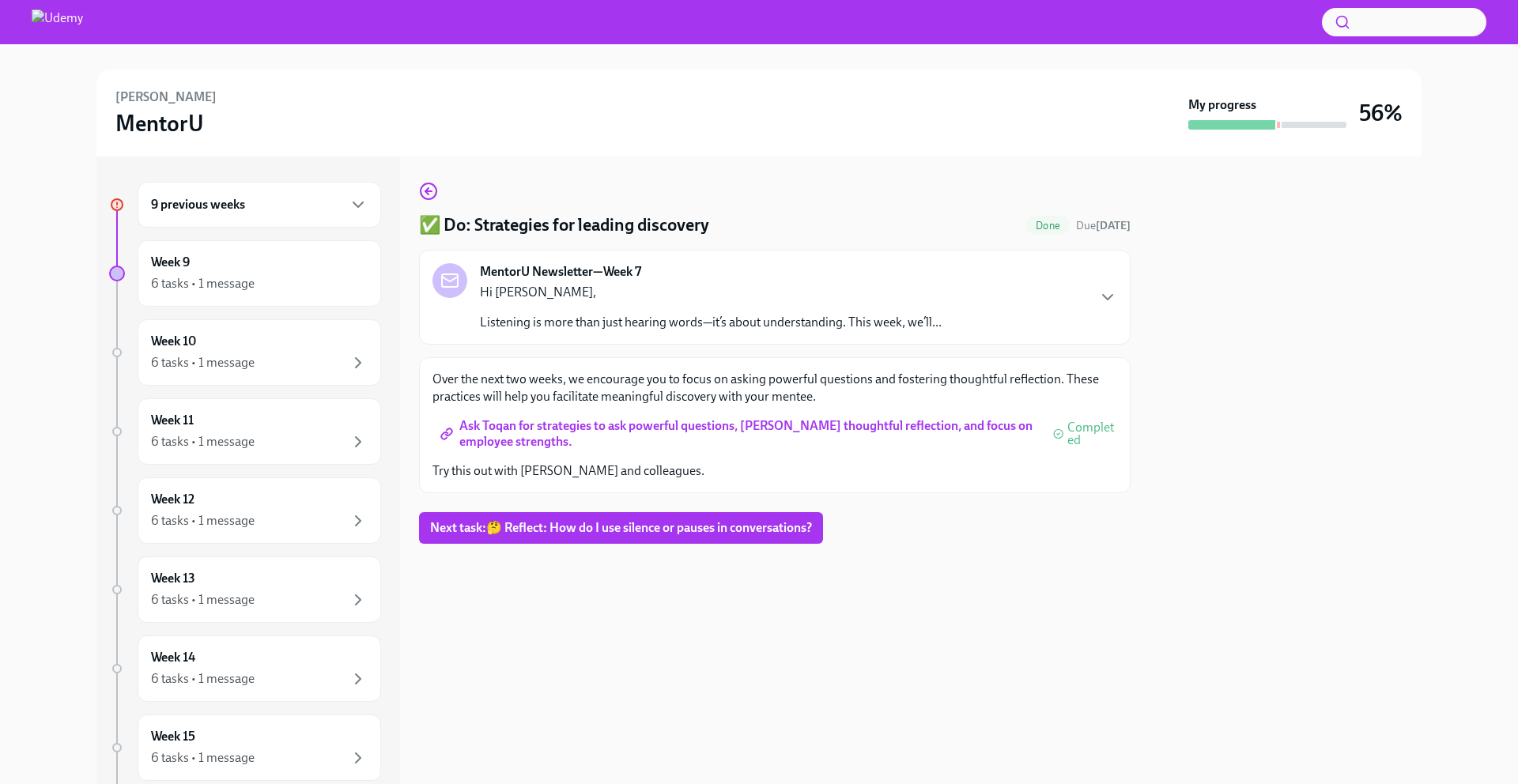
click at [269, 210] on div "9 previous weeks" at bounding box center [259, 205] width 217 height 19
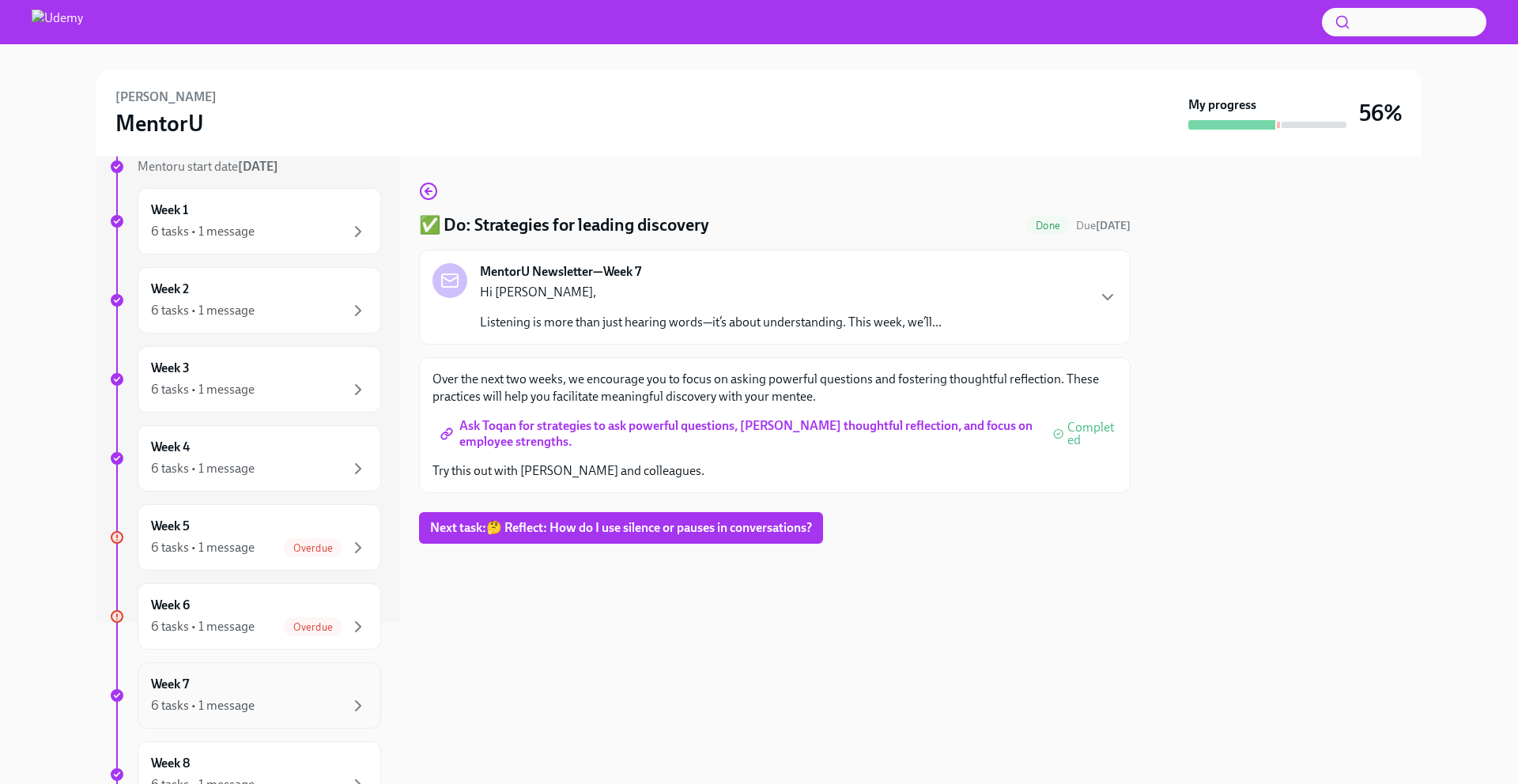
scroll to position [243, 0]
click at [250, 522] on div "Week 6 6 tasks • 1 message Overdue" at bounding box center [259, 535] width 217 height 40
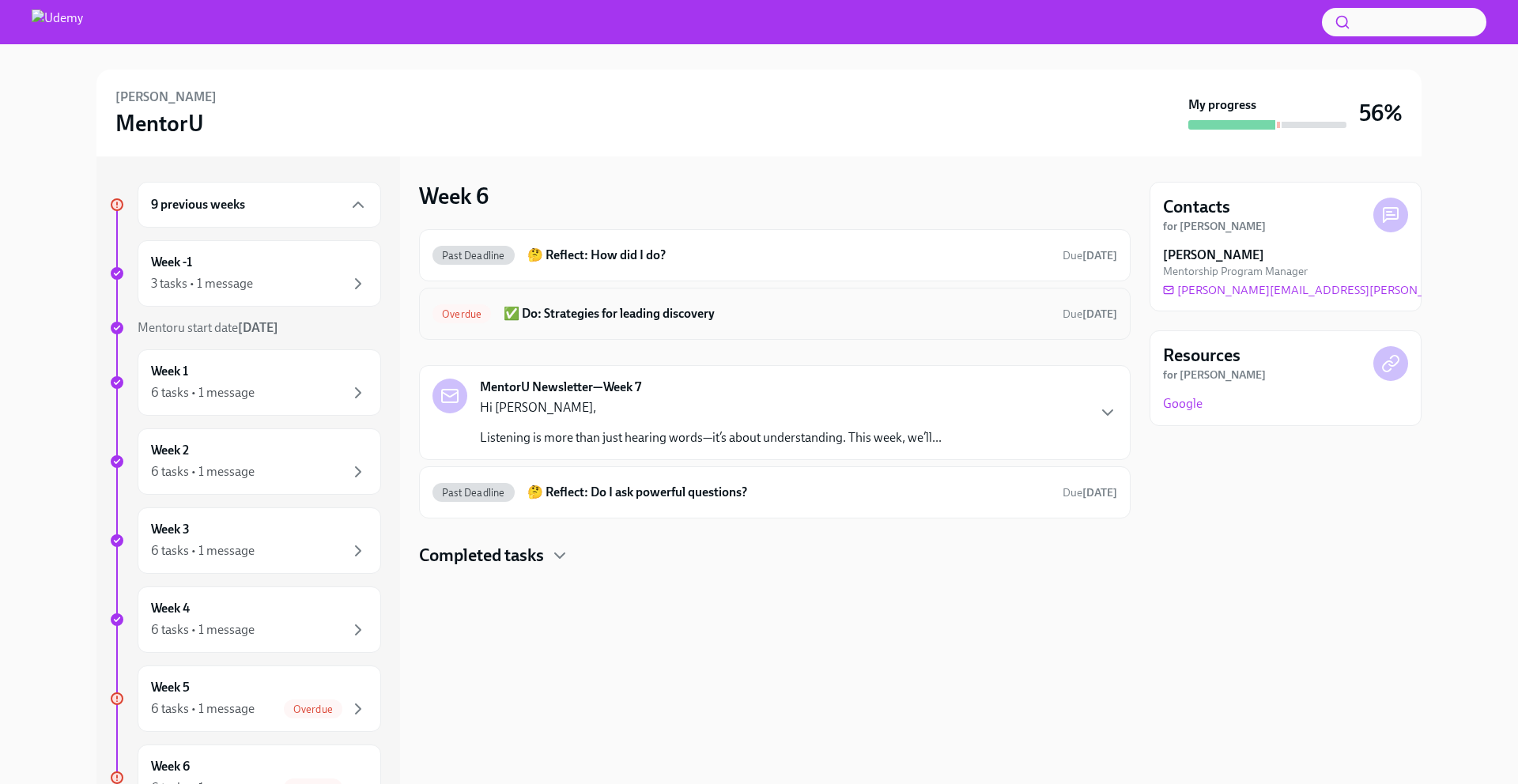
click at [558, 315] on h6 "✅ Do: Strategies for leading discovery" at bounding box center [776, 314] width 546 height 17
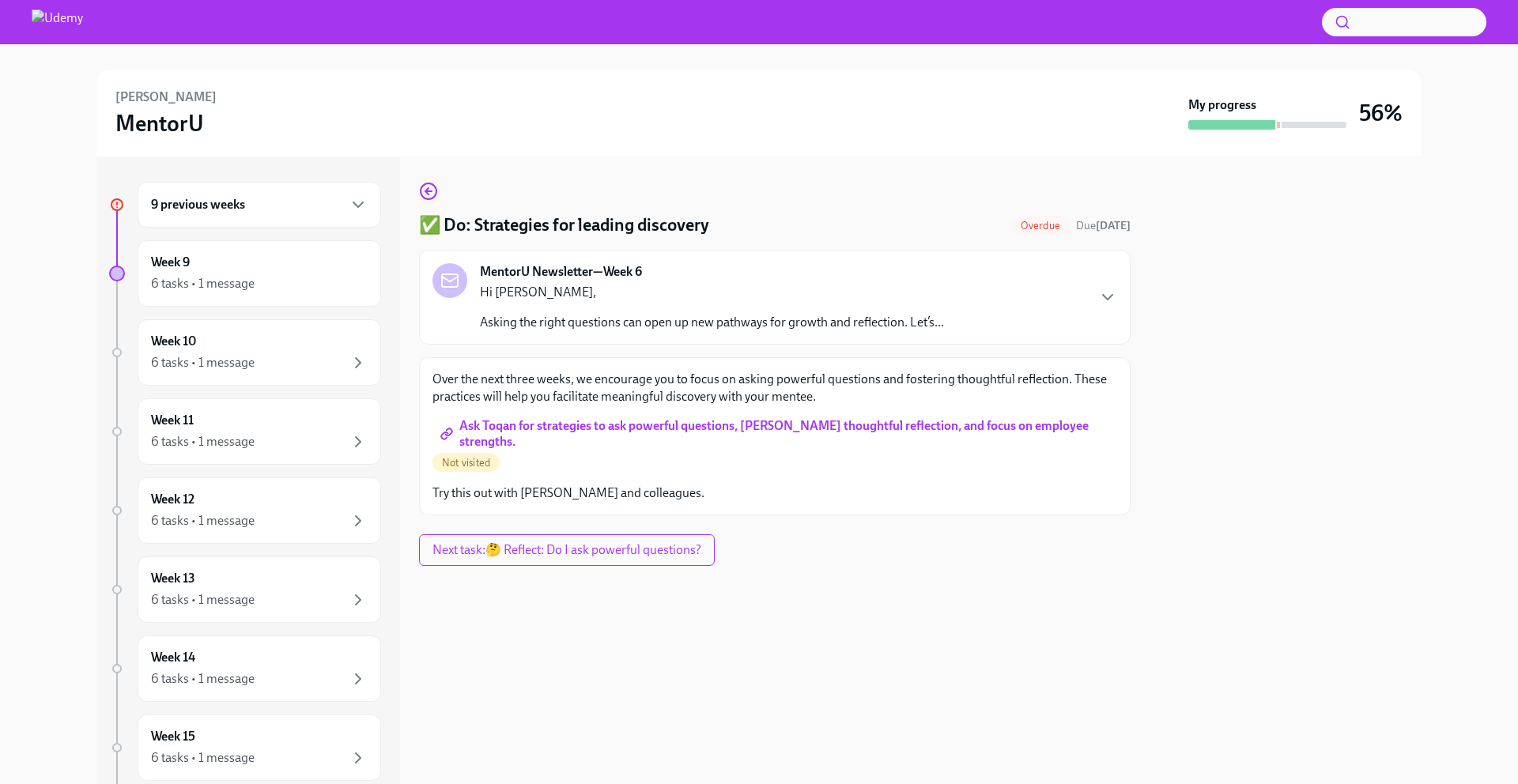
click at [574, 428] on span "Ask Toqan for strategies to ask powerful questions, [PERSON_NAME] thoughtful re…" at bounding box center [775, 434] width 662 height 16
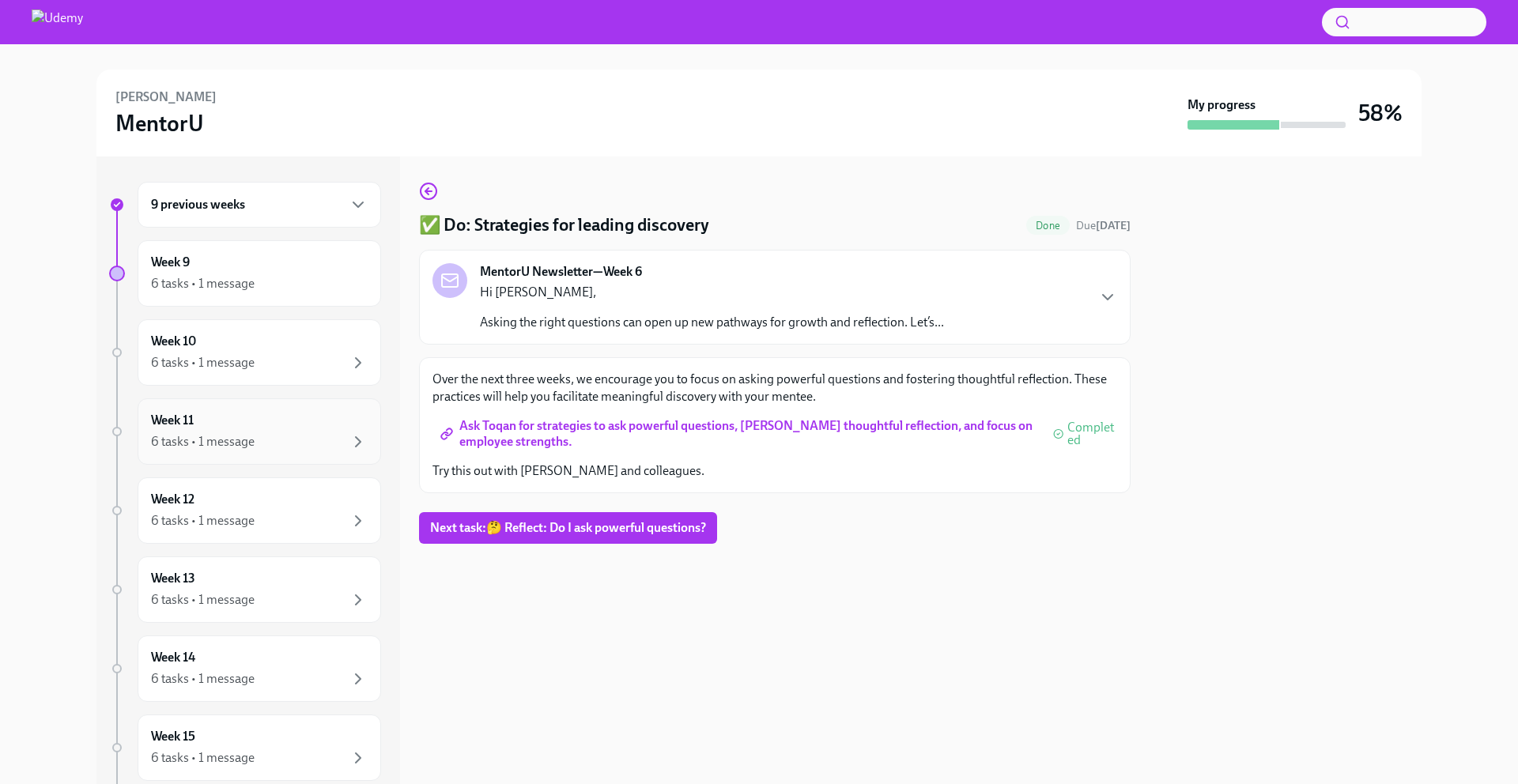
scroll to position [169, 0]
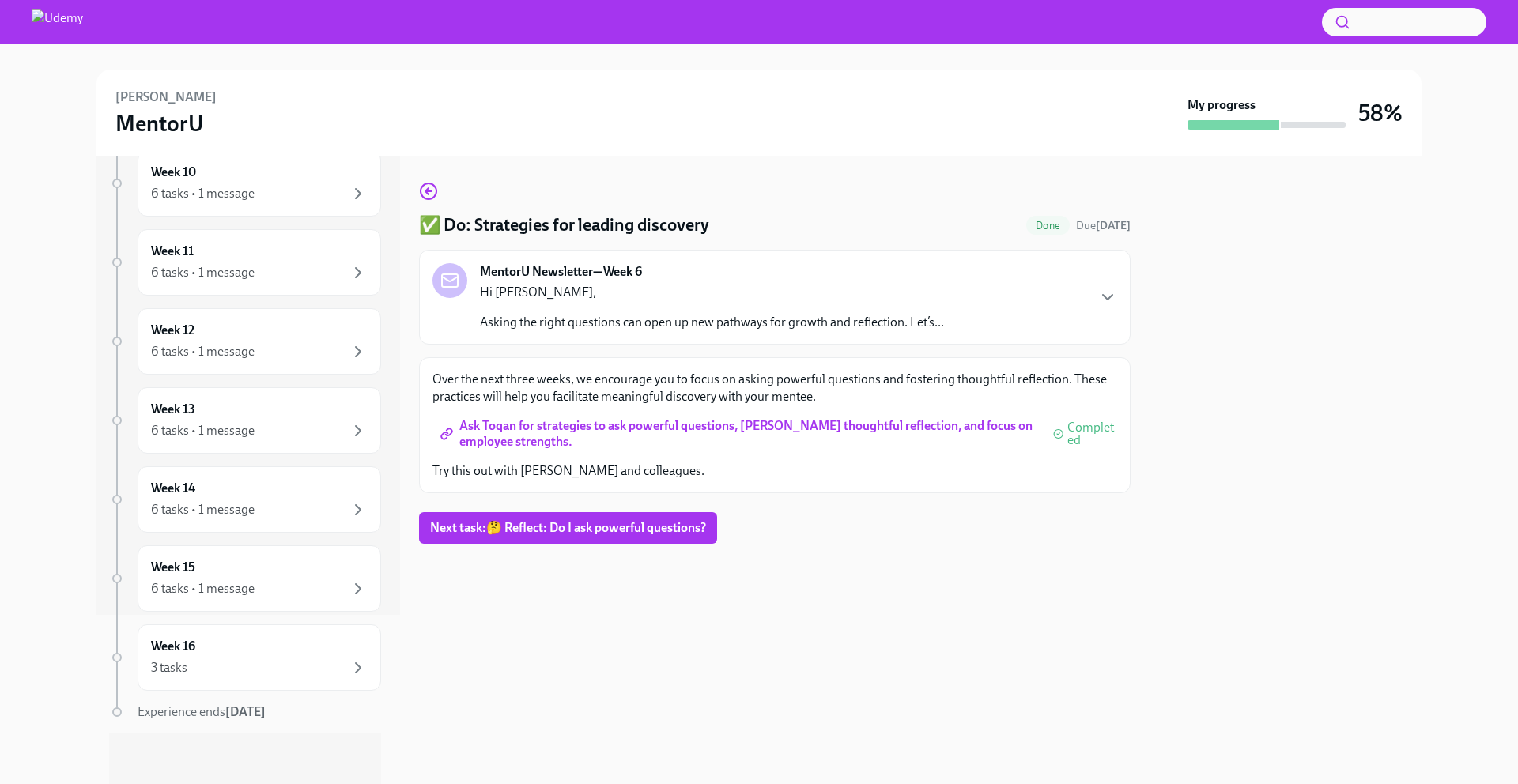
click at [936, 63] on div at bounding box center [758, 56] width 1467 height 25
click at [173, 120] on h3 "MentorU" at bounding box center [159, 123] width 88 height 29
click at [41, 10] on img at bounding box center [57, 22] width 51 height 25
click at [37, 22] on img at bounding box center [57, 22] width 51 height 25
click at [565, 529] on span "Next task : 🤔 Reflect: Do I ask powerful questions?" at bounding box center [567, 528] width 276 height 16
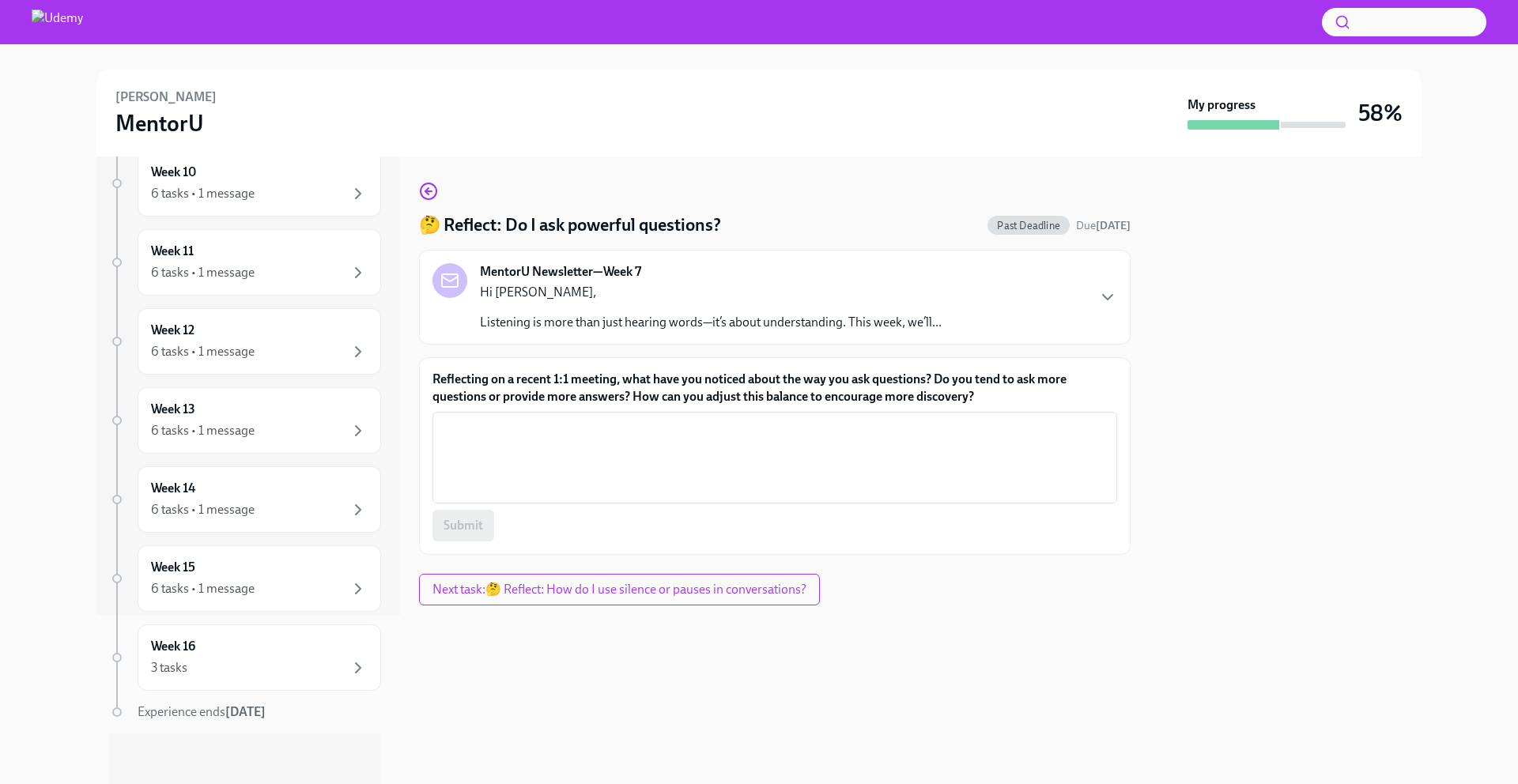
scroll to position [169, 0]
